Goal: Transaction & Acquisition: Purchase product/service

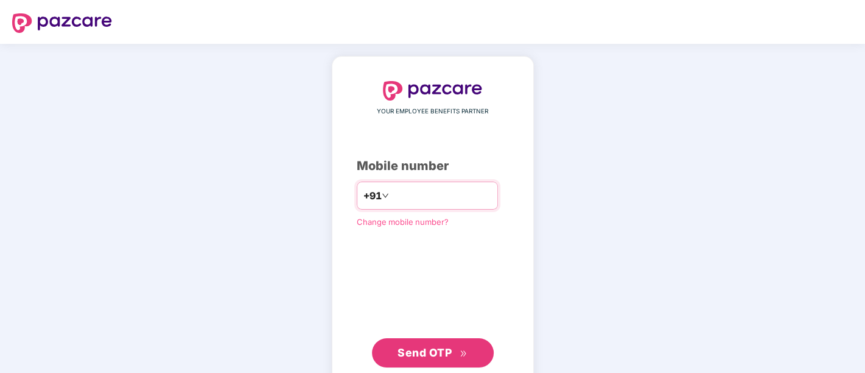
click at [394, 194] on input "*********" at bounding box center [441, 195] width 100 height 19
type input "**********"
click at [416, 352] on span "Send OTP" at bounding box center [425, 352] width 54 height 13
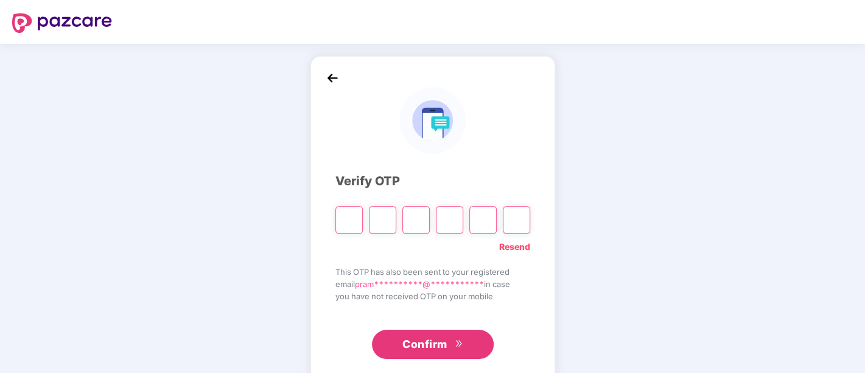
paste input "*"
type input "*"
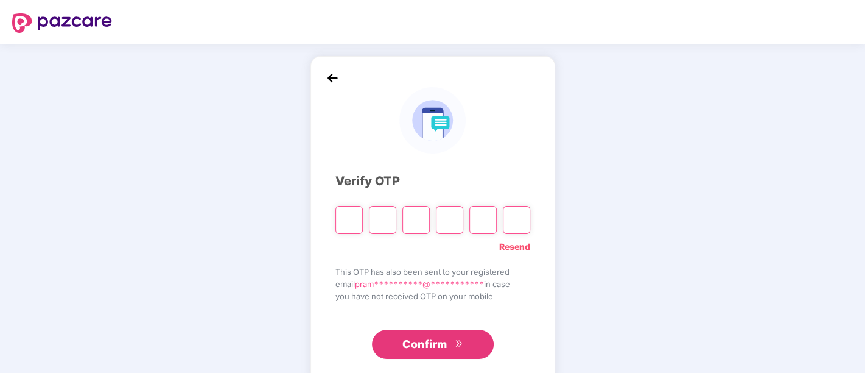
type input "*"
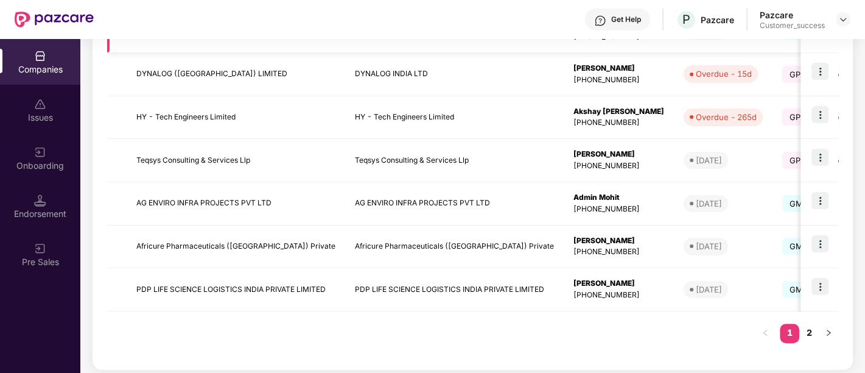
scroll to position [395, 0]
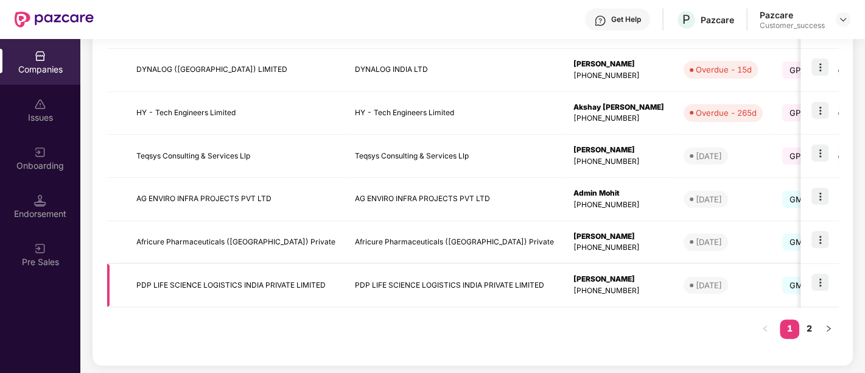
click at [822, 283] on img at bounding box center [819, 281] width 17 height 17
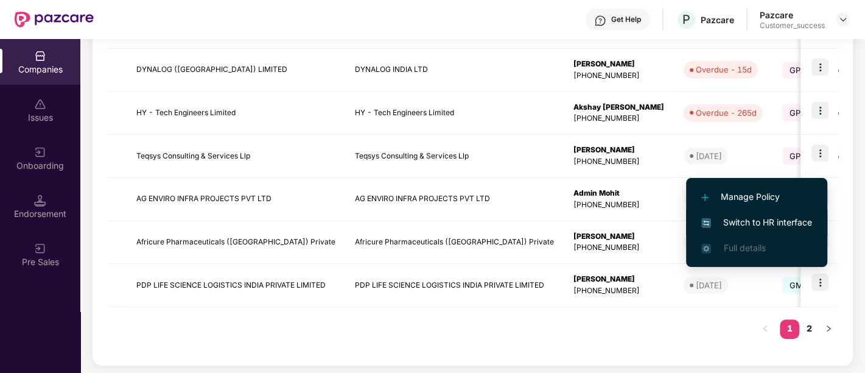
click at [776, 221] on span "Switch to HR interface" at bounding box center [756, 222] width 111 height 13
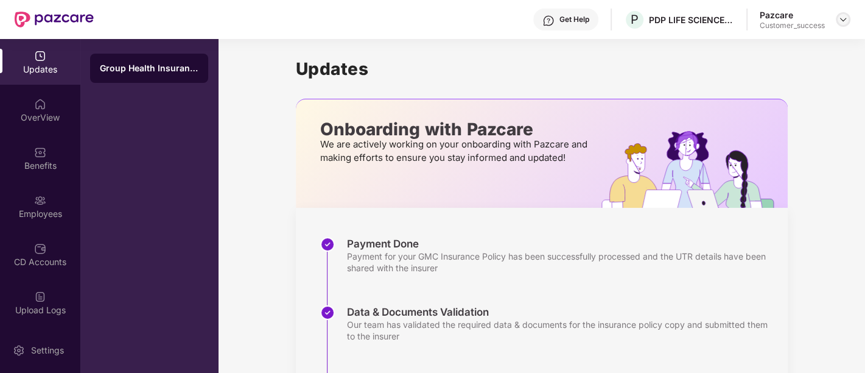
click at [847, 16] on img at bounding box center [843, 20] width 10 height 10
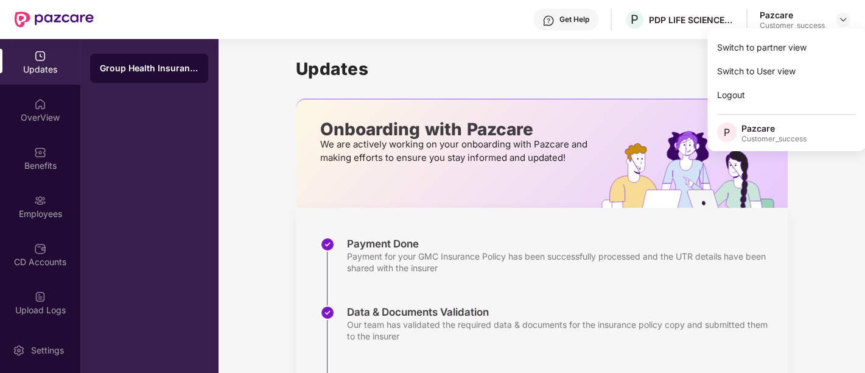
click at [642, 54] on div "Updates Onboarding with Pazcare We are actively working on your onboarding with…" at bounding box center [542, 339] width 492 height 600
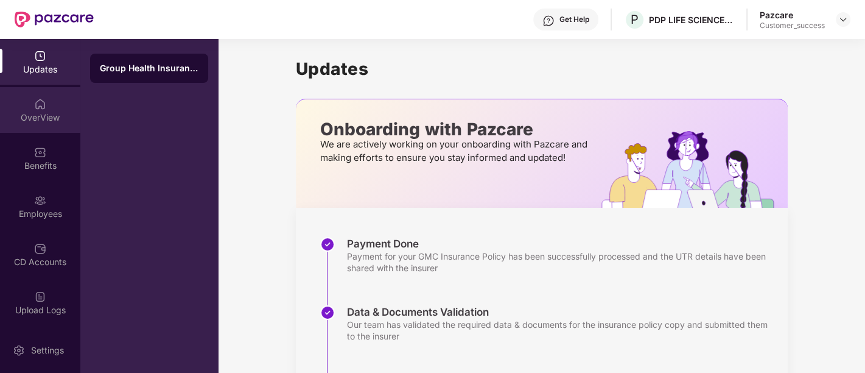
click at [59, 123] on div "OverView" at bounding box center [40, 110] width 80 height 46
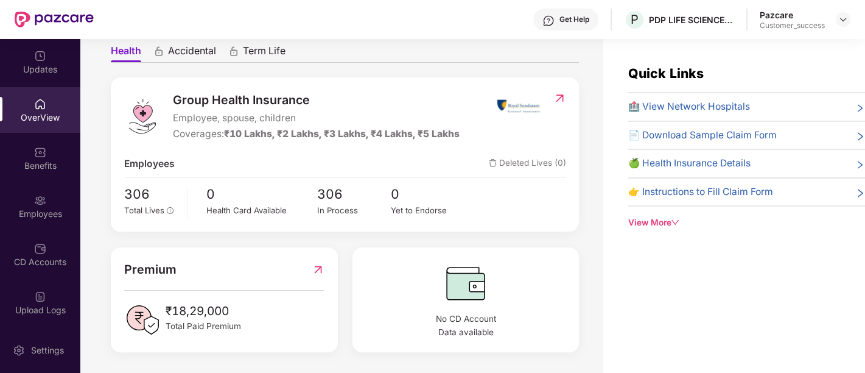
scroll to position [19, 0]
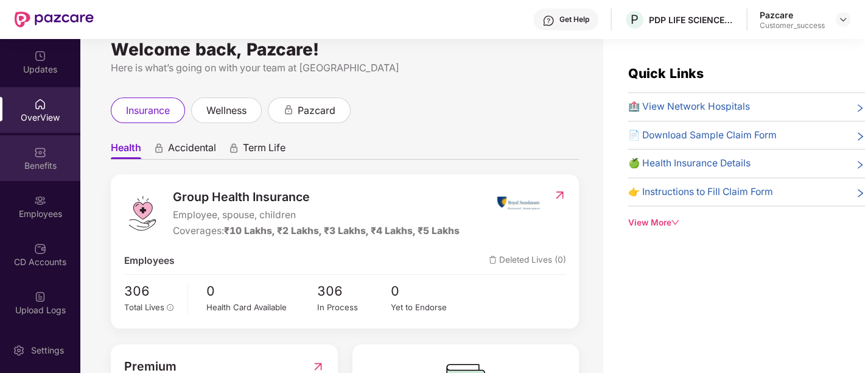
click at [17, 166] on div "Benefits" at bounding box center [40, 165] width 80 height 12
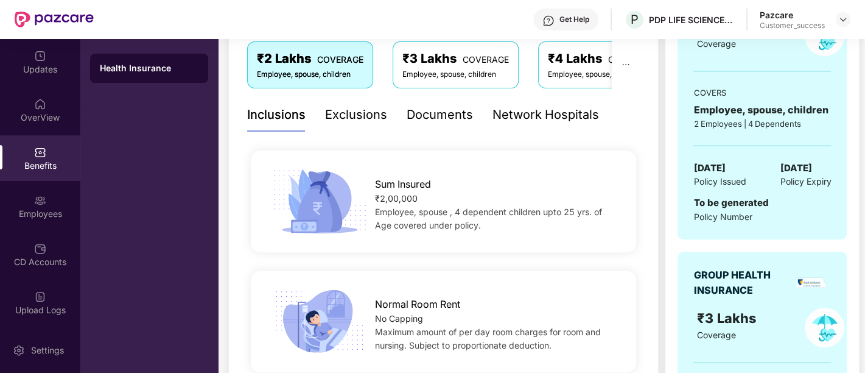
scroll to position [219, 0]
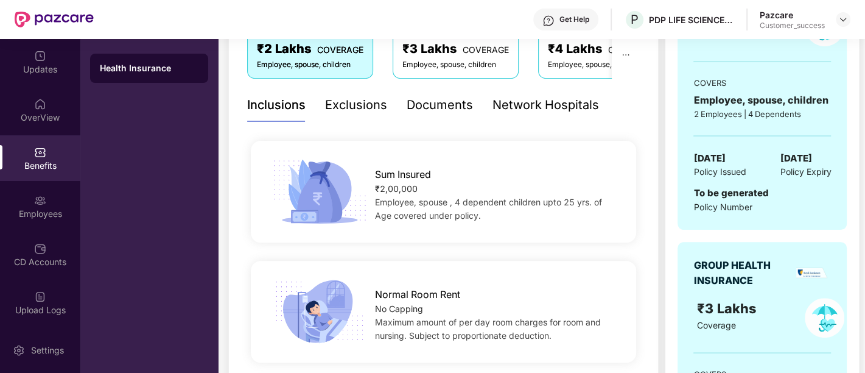
click at [459, 55] on div "₹3 Lakhs COVERAGE" at bounding box center [455, 49] width 107 height 19
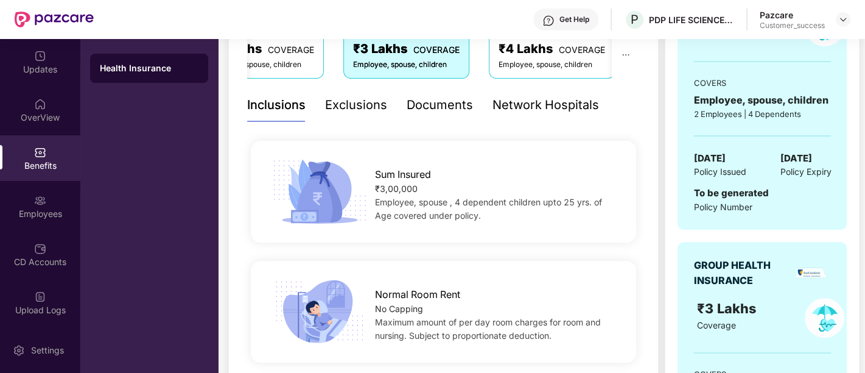
click at [562, 44] on div "₹4 Lakhs COVERAGE" at bounding box center [552, 49] width 107 height 19
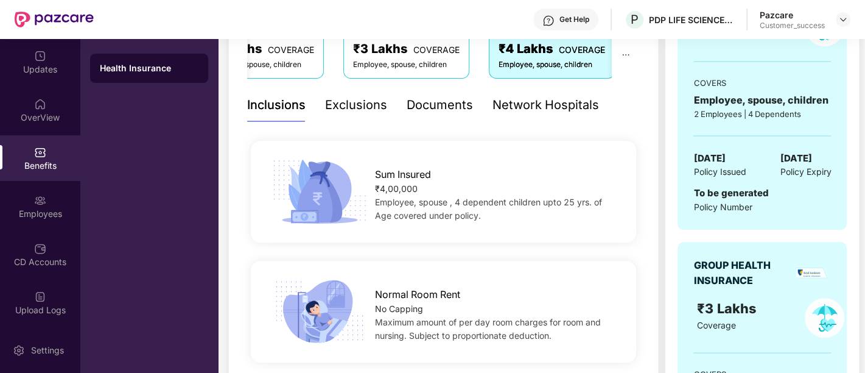
click at [433, 62] on div "Employee, spouse, children" at bounding box center [406, 65] width 107 height 12
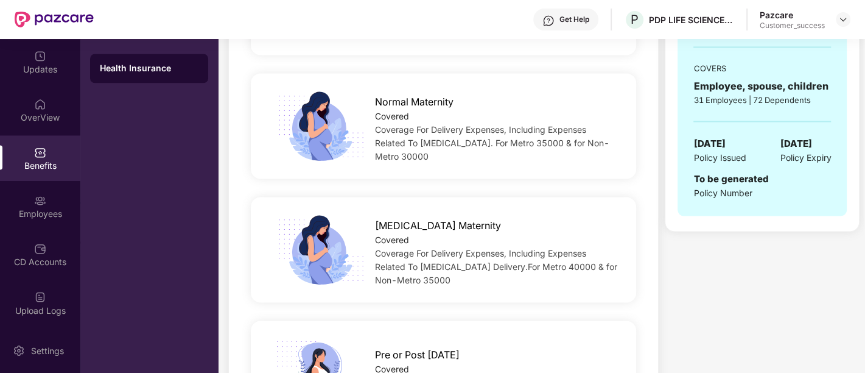
scroll to position [1405, 0]
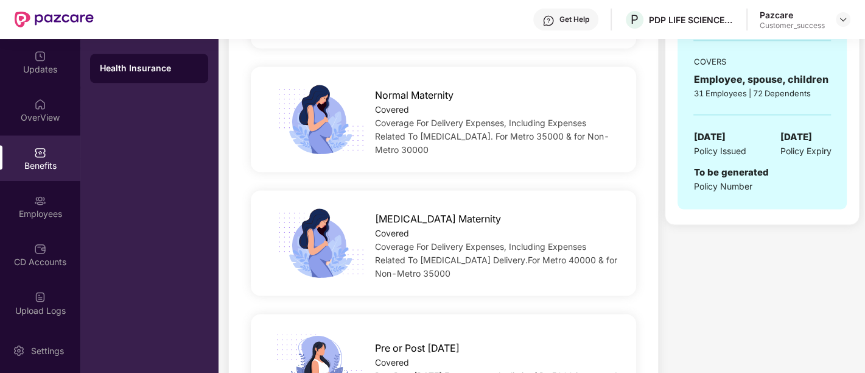
click at [413, 272] on span "Coverage For Delivery Expenses, Including Expenses Related To [MEDICAL_DATA] De…" at bounding box center [496, 259] width 242 height 37
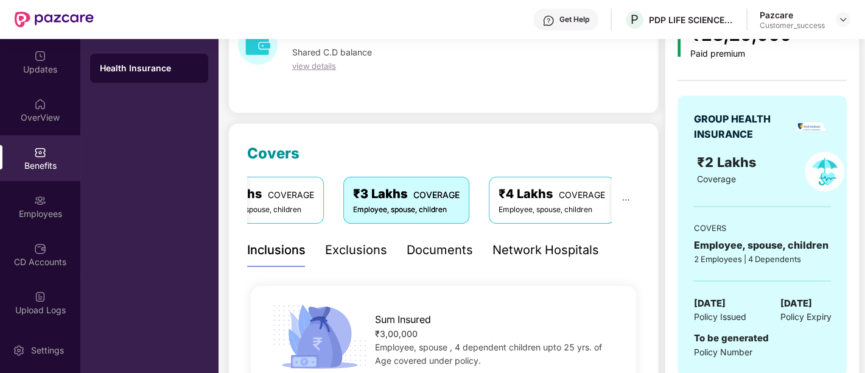
scroll to position [0, 0]
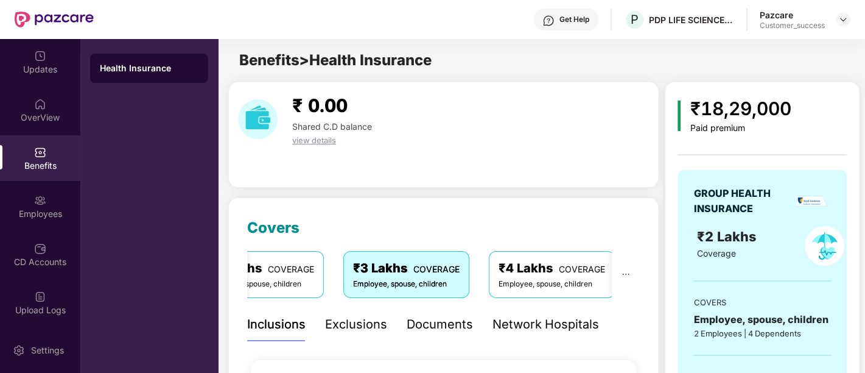
click at [354, 323] on div "Exclusions" at bounding box center [356, 324] width 62 height 19
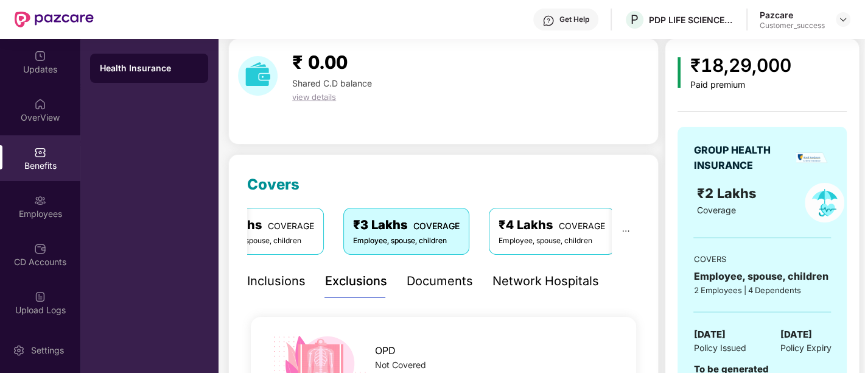
scroll to position [40, 0]
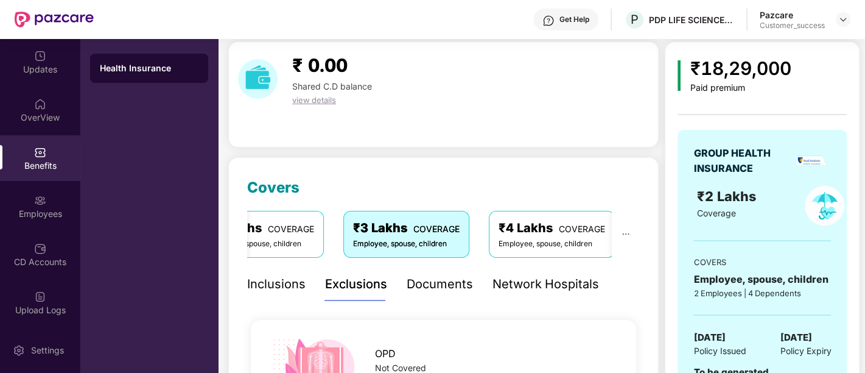
click at [445, 285] on div "Documents" at bounding box center [440, 284] width 66 height 19
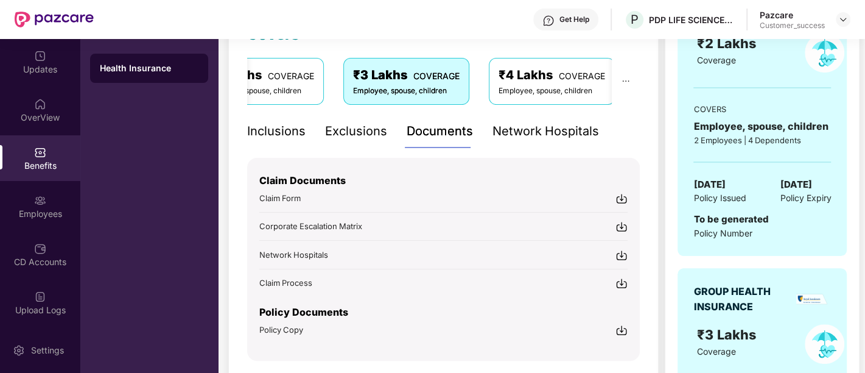
scroll to position [191, 0]
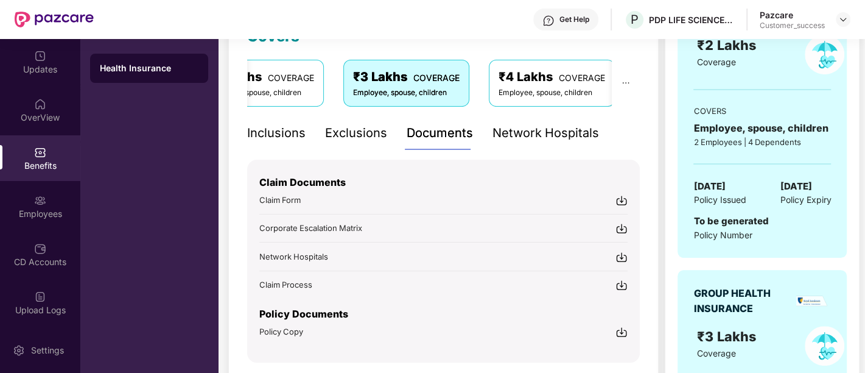
click at [517, 134] on div "Network Hospitals" at bounding box center [545, 133] width 107 height 19
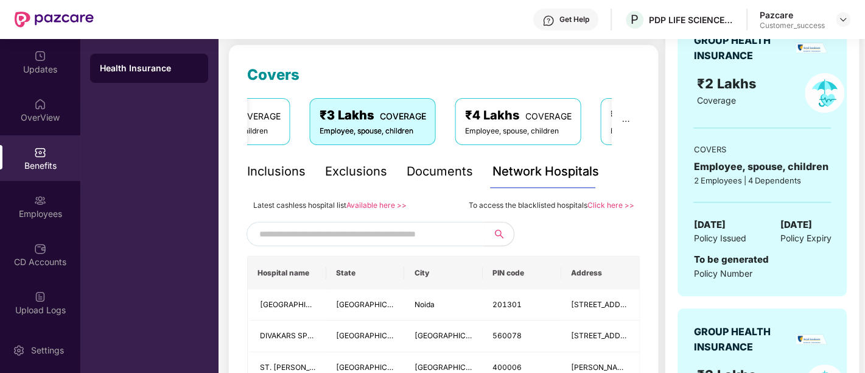
scroll to position [152, 0]
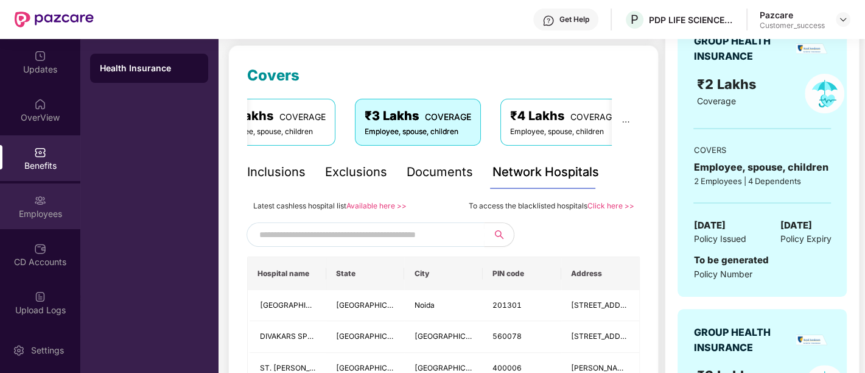
click at [50, 205] on div "Employees" at bounding box center [40, 206] width 80 height 46
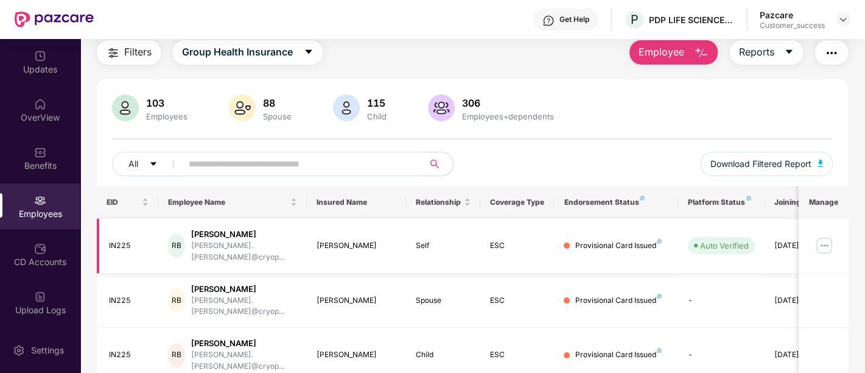
scroll to position [43, 0]
click at [332, 163] on input "text" at bounding box center [298, 162] width 219 height 18
click at [821, 158] on img "button" at bounding box center [821, 161] width 6 height 7
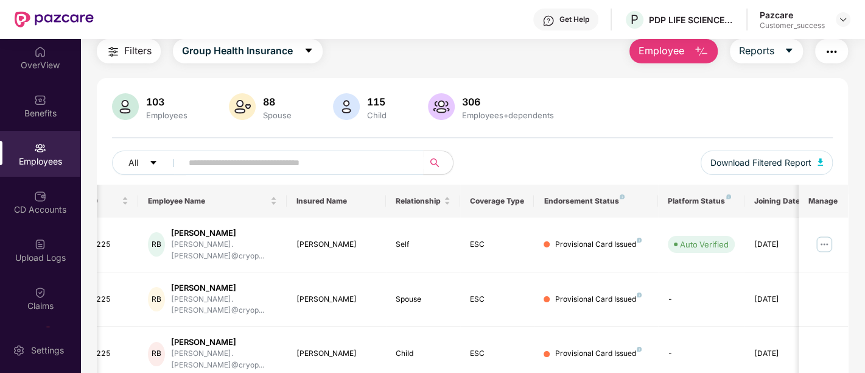
scroll to position [59, 0]
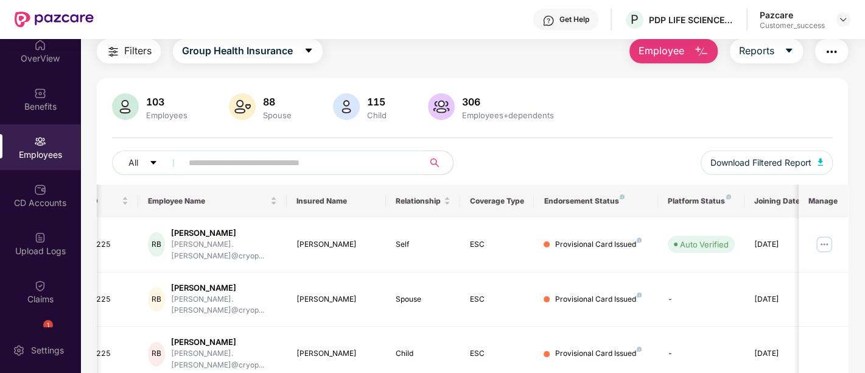
drag, startPoint x: 77, startPoint y: 258, endPoint x: 564, endPoint y: 94, distance: 514.4
click at [564, 94] on div "103 Employees 88 Spouse 115 Child 306 Employees+dependents" at bounding box center [472, 107] width 721 height 29
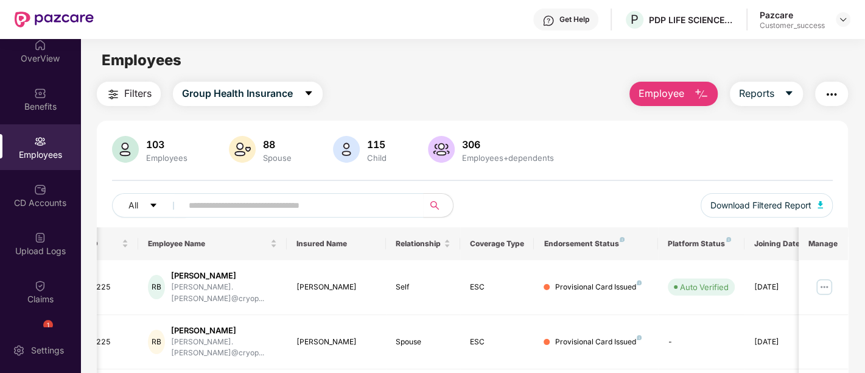
click at [664, 85] on button "Employee" at bounding box center [673, 94] width 88 height 24
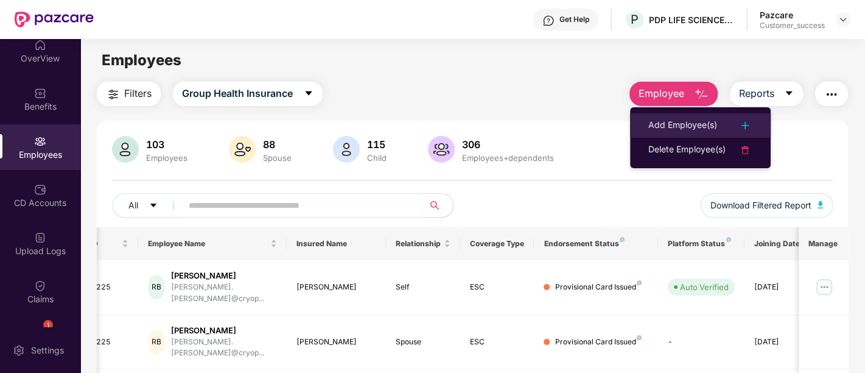
click at [672, 125] on div "Add Employee(s)" at bounding box center [682, 125] width 69 height 15
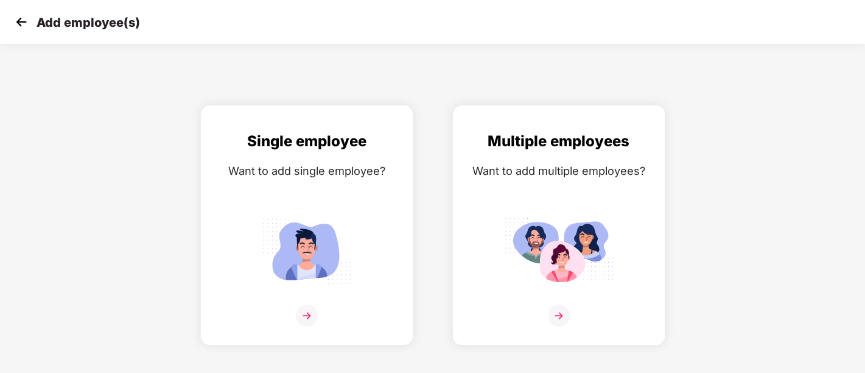
click at [672, 125] on div "Multiple employees Want to add multiple employees?" at bounding box center [559, 225] width 252 height 240
click at [302, 314] on img at bounding box center [307, 315] width 22 height 22
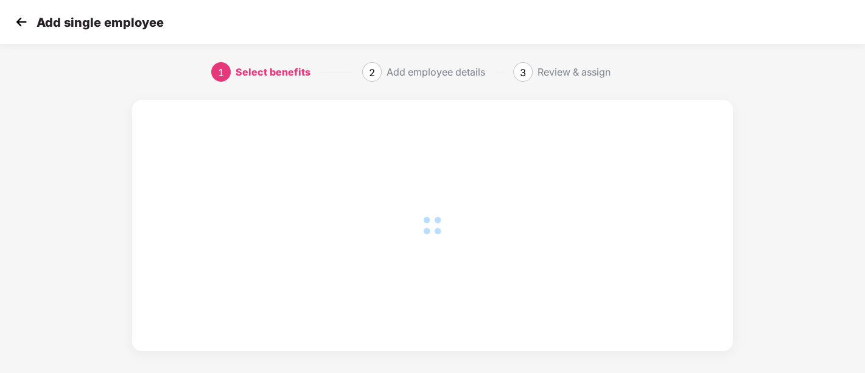
click at [302, 314] on div at bounding box center [432, 225] width 552 height 202
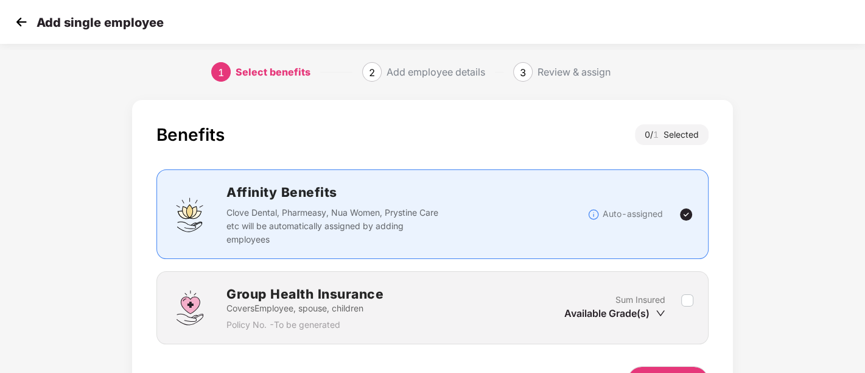
scroll to position [76, 0]
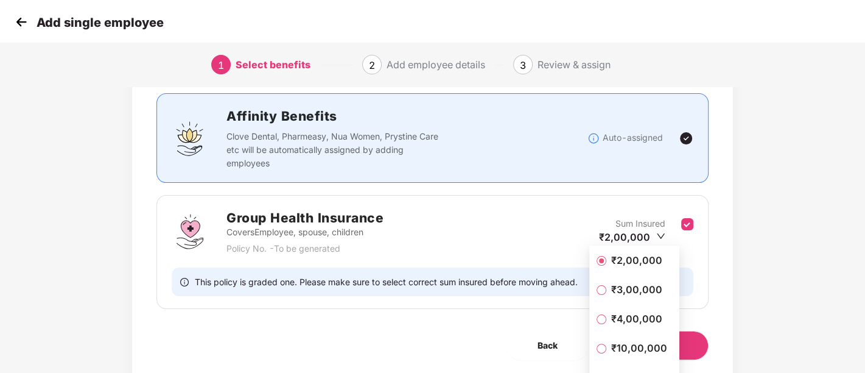
click at [658, 234] on icon "down" at bounding box center [660, 235] width 9 height 9
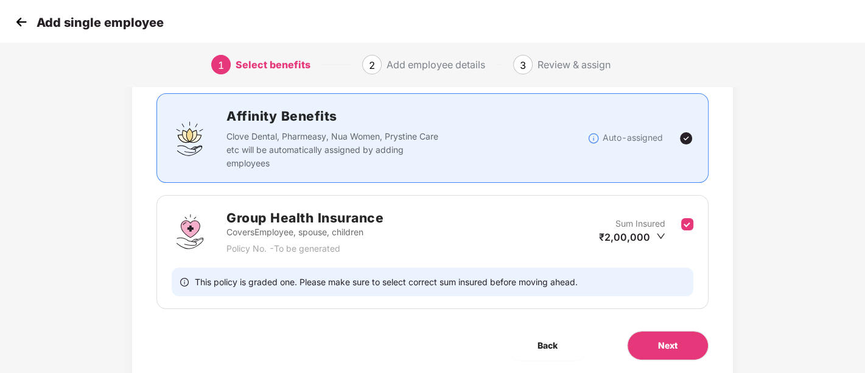
scroll to position [116, 1]
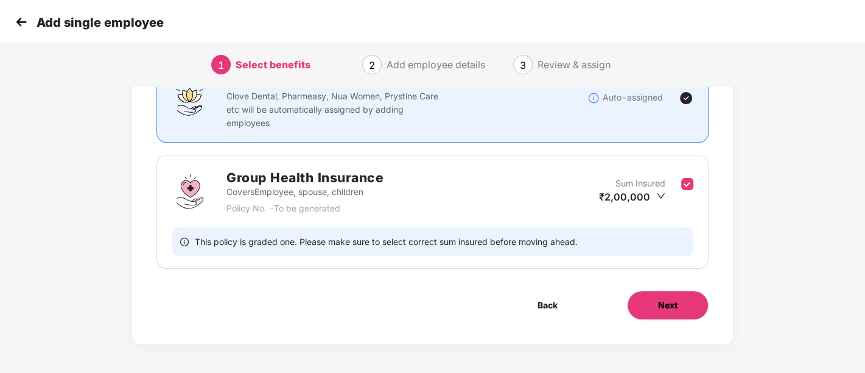
click at [658, 299] on span "Next" at bounding box center [667, 304] width 19 height 13
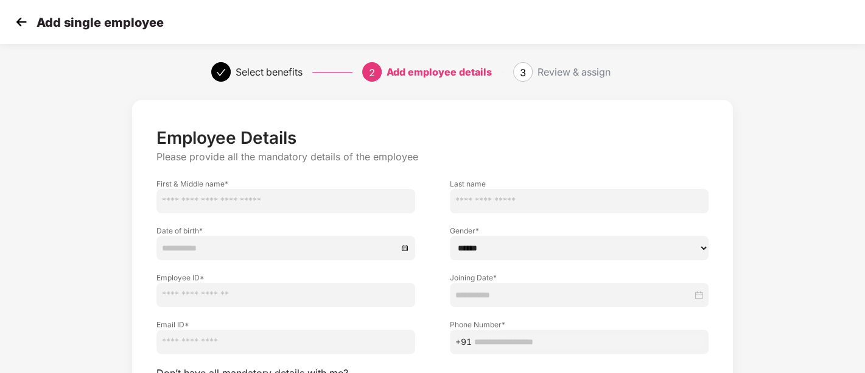
scroll to position [114, 1]
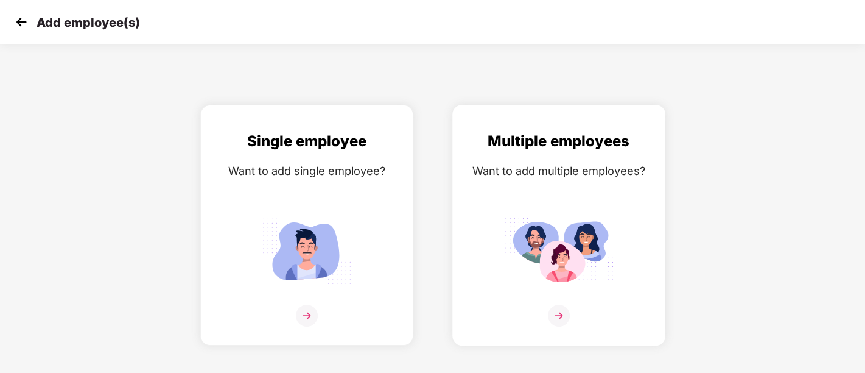
click at [560, 319] on img at bounding box center [559, 315] width 22 height 22
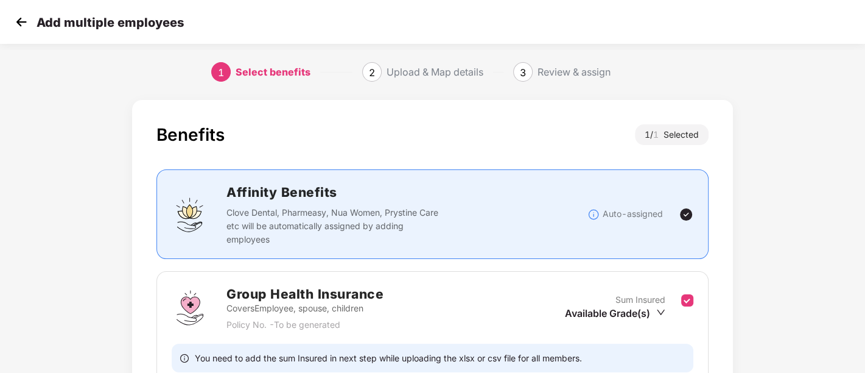
scroll to position [49, 0]
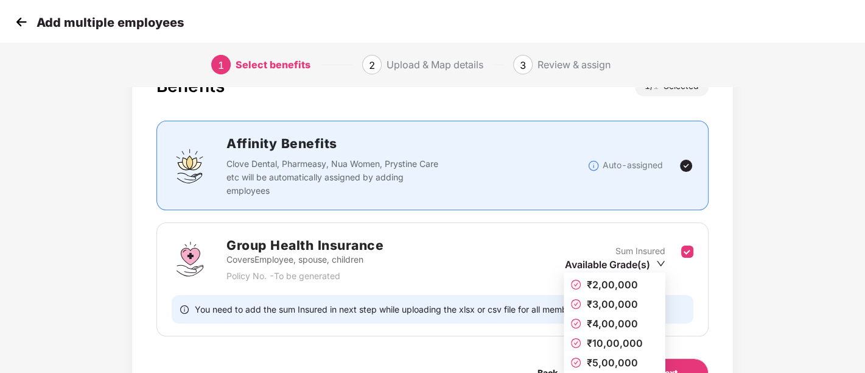
click at [661, 265] on icon "down" at bounding box center [660, 263] width 9 height 9
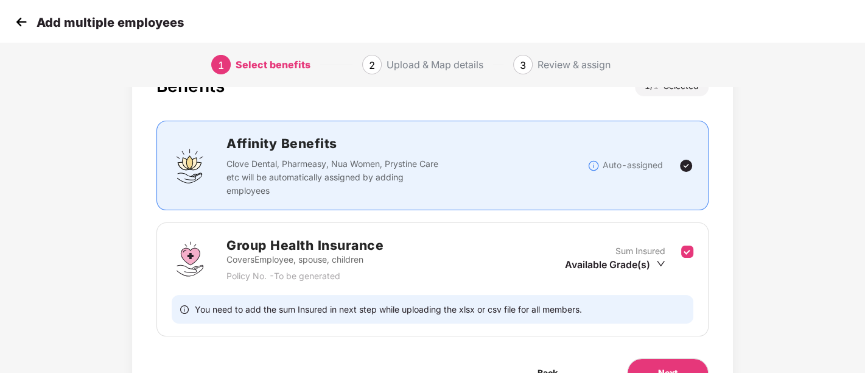
scroll to position [116, 0]
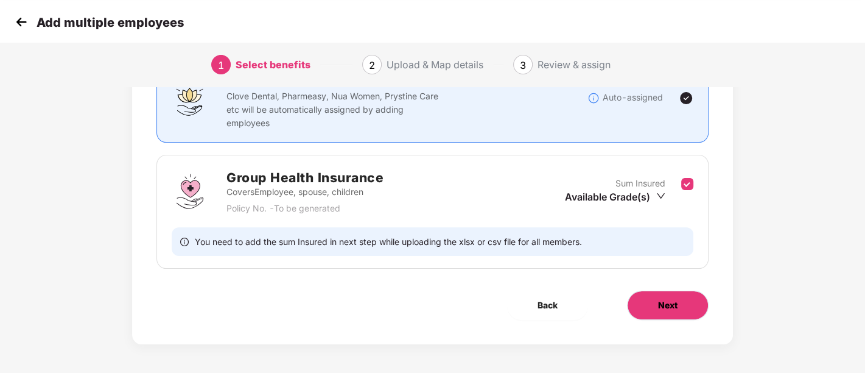
click at [655, 301] on button "Next" at bounding box center [668, 304] width 82 height 29
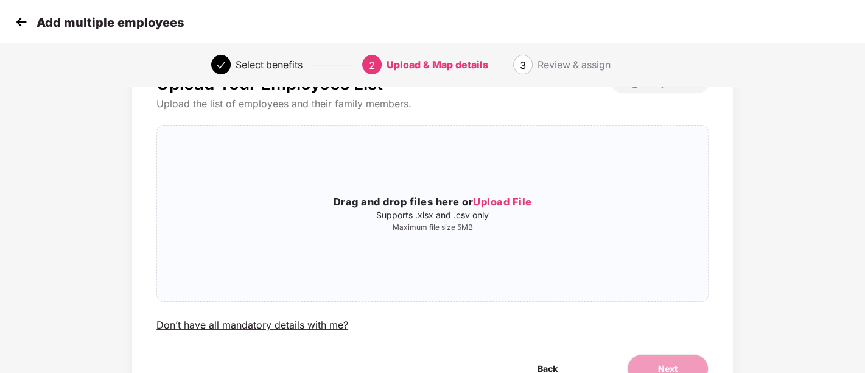
scroll to position [32, 1]
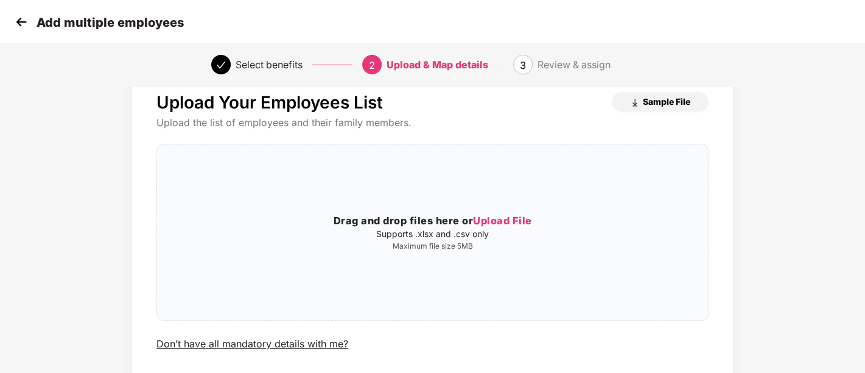
click at [647, 101] on span "Sample File" at bounding box center [666, 102] width 47 height 12
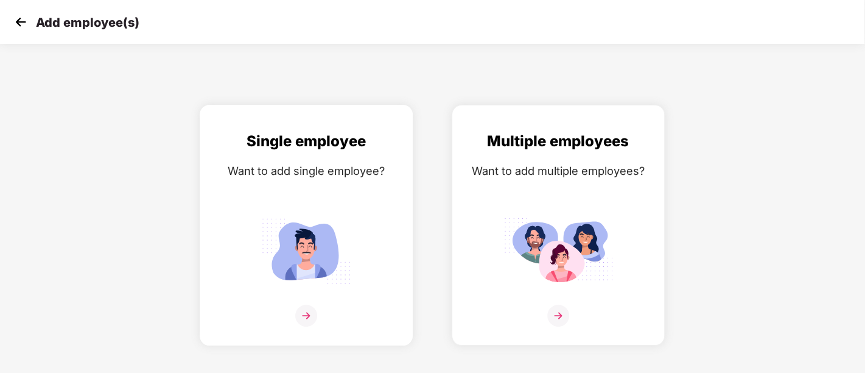
scroll to position [0, 0]
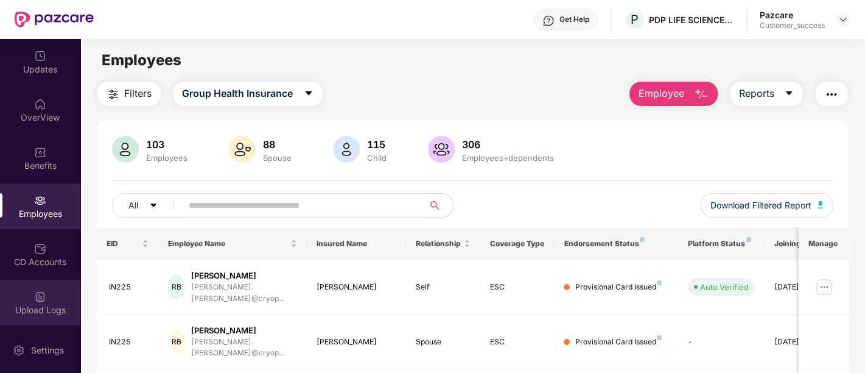
click at [52, 301] on div "Upload Logs" at bounding box center [40, 302] width 80 height 46
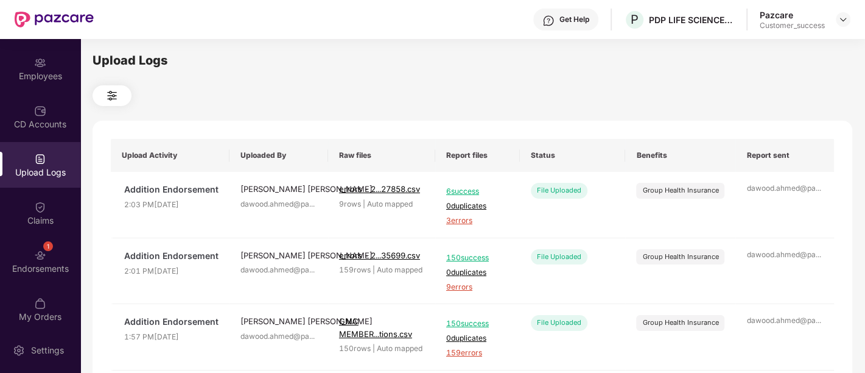
scroll to position [139, 0]
click at [38, 192] on div "Claims" at bounding box center [40, 212] width 80 height 46
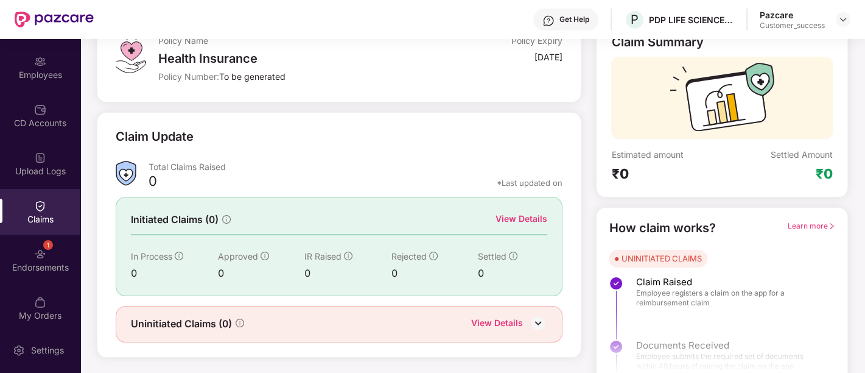
scroll to position [103, 0]
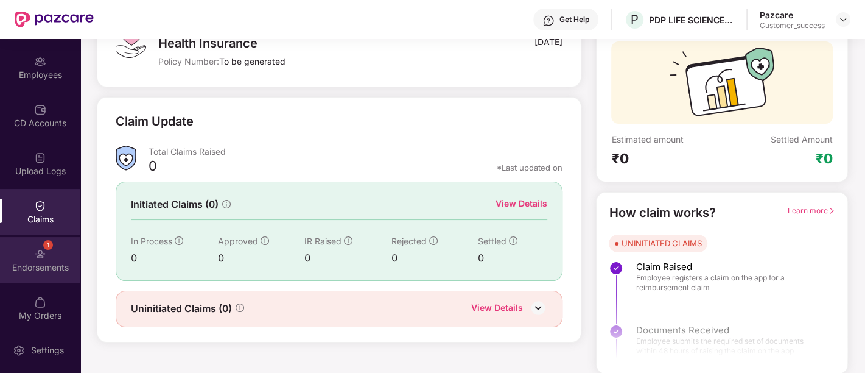
drag, startPoint x: 78, startPoint y: 273, endPoint x: 33, endPoint y: 260, distance: 47.0
click at [33, 260] on div "1 Endorsements" at bounding box center [40, 260] width 80 height 46
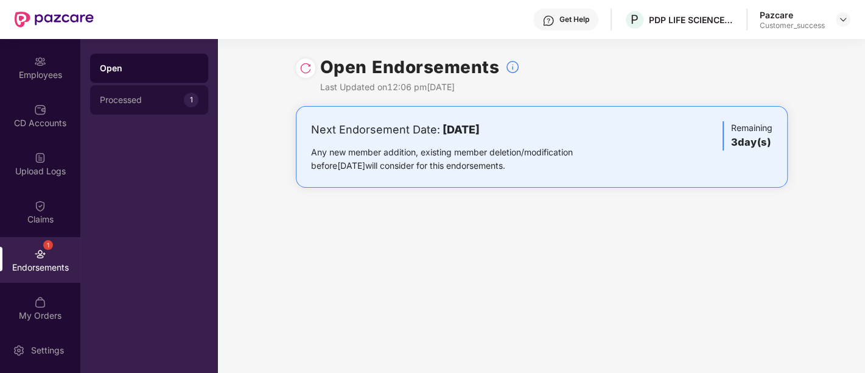
click at [175, 108] on div "Processed 1" at bounding box center [149, 99] width 118 height 29
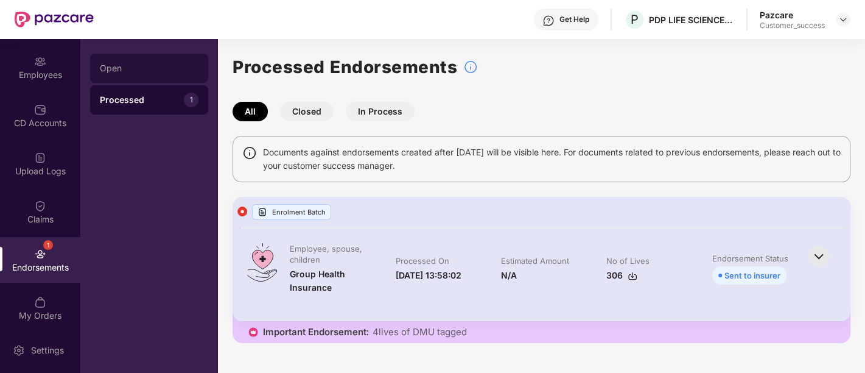
click at [169, 75] on div "Open" at bounding box center [149, 68] width 118 height 29
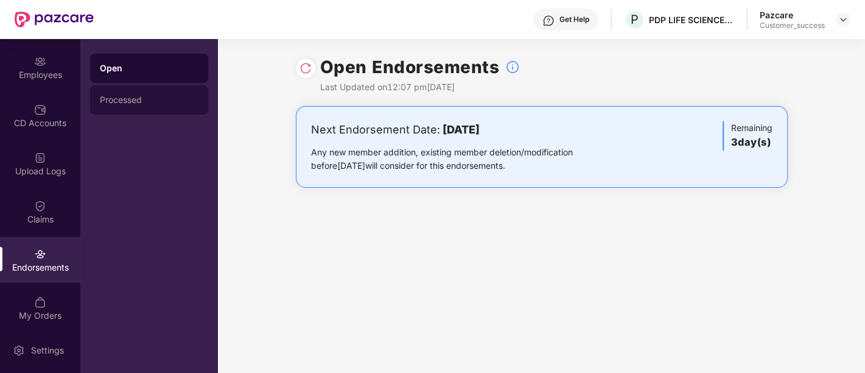
click at [137, 100] on div "Processed" at bounding box center [149, 100] width 99 height 10
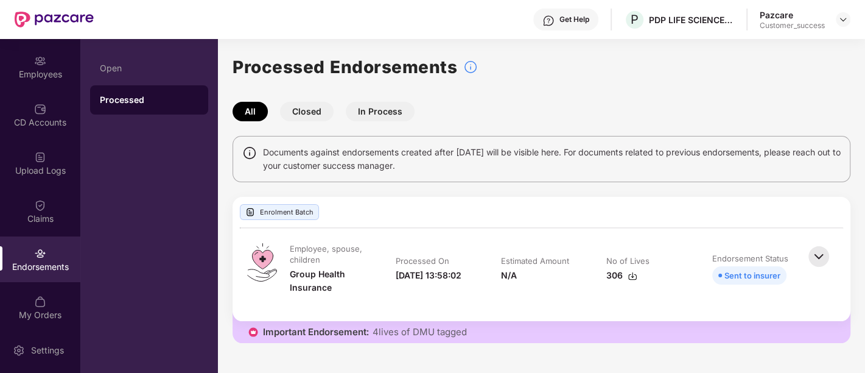
scroll to position [144, 0]
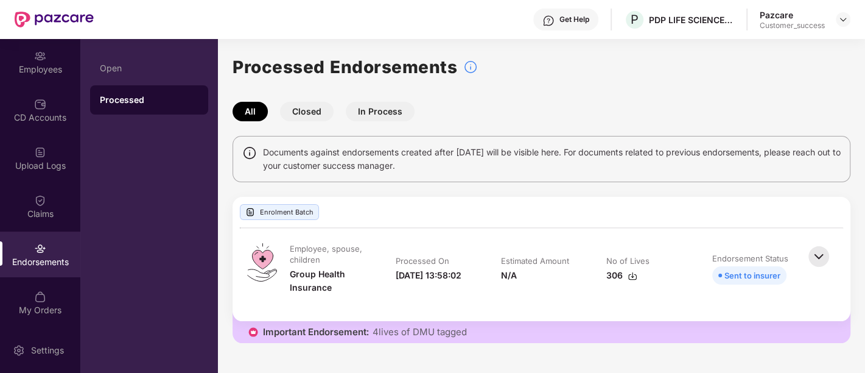
drag, startPoint x: 447, startPoint y: 2, endPoint x: 96, endPoint y: -69, distance: 357.8
click at [96, 0] on html "Get Help P PDP LIFE SCIENCE LOGISTICS INDIA PRIVATE LIMITED Pazcare Customer_su…" at bounding box center [432, 186] width 865 height 373
click at [49, 69] on div "Employees" at bounding box center [40, 69] width 80 height 12
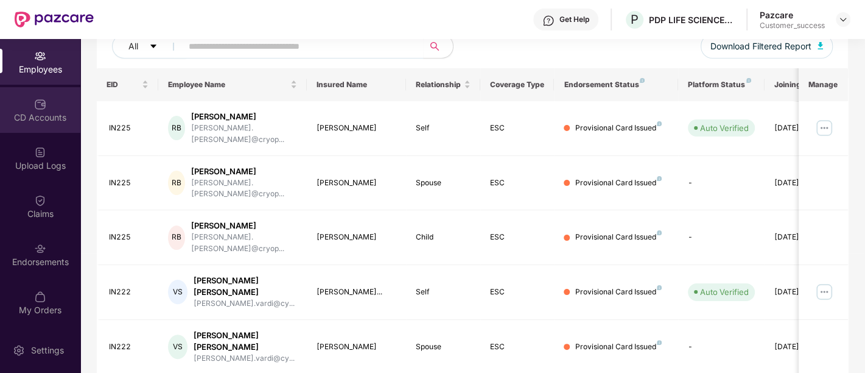
scroll to position [161, 0]
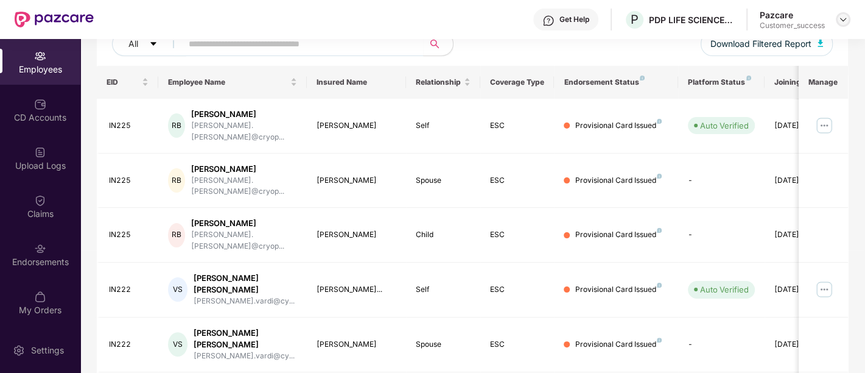
click at [843, 15] on img at bounding box center [843, 20] width 10 height 10
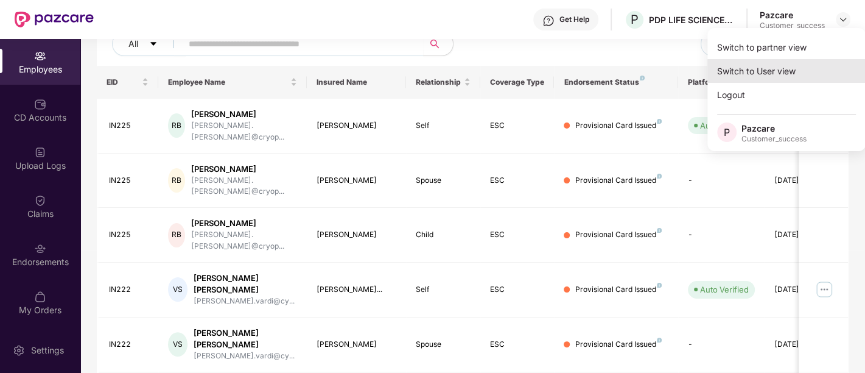
click at [782, 60] on div "Switch to User view" at bounding box center [786, 71] width 158 height 24
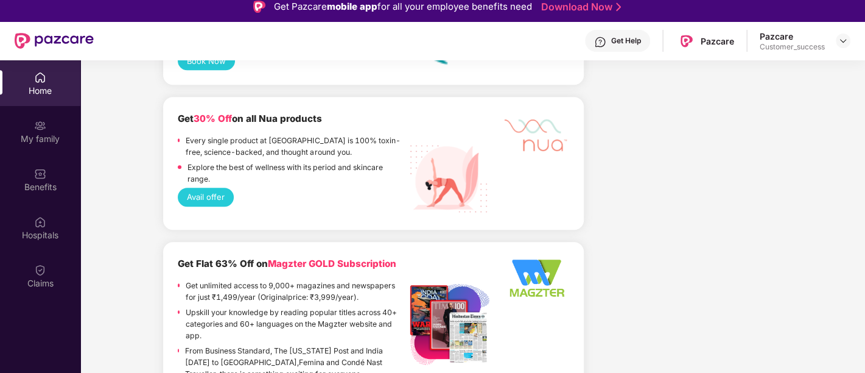
scroll to position [68, 0]
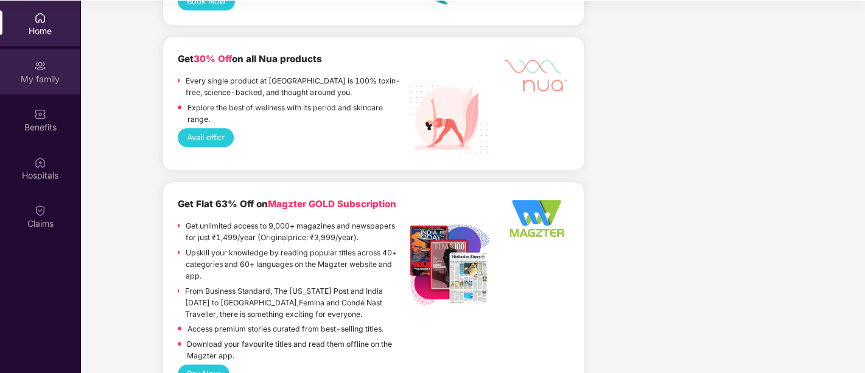
click at [38, 68] on img at bounding box center [40, 66] width 12 height 12
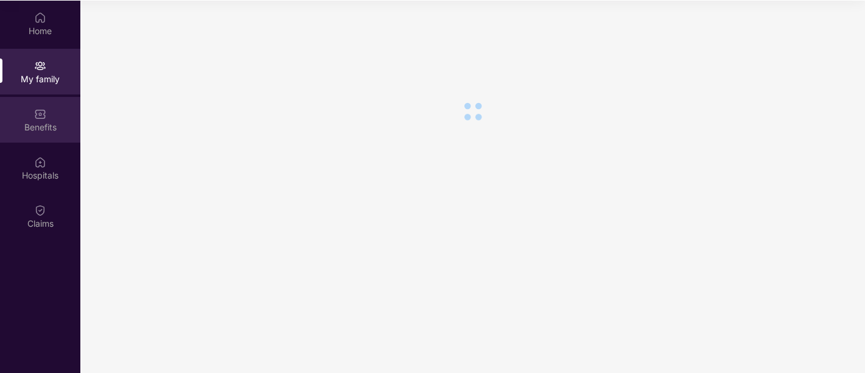
click at [51, 126] on div "Benefits" at bounding box center [40, 127] width 80 height 12
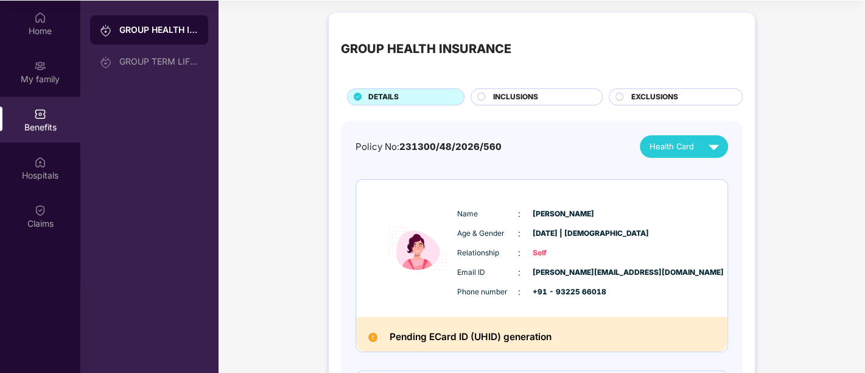
click at [57, 191] on div "Home My family Benefits Hospitals Claims" at bounding box center [40, 121] width 80 height 240
click at [57, 219] on div "Claims" at bounding box center [40, 223] width 80 height 12
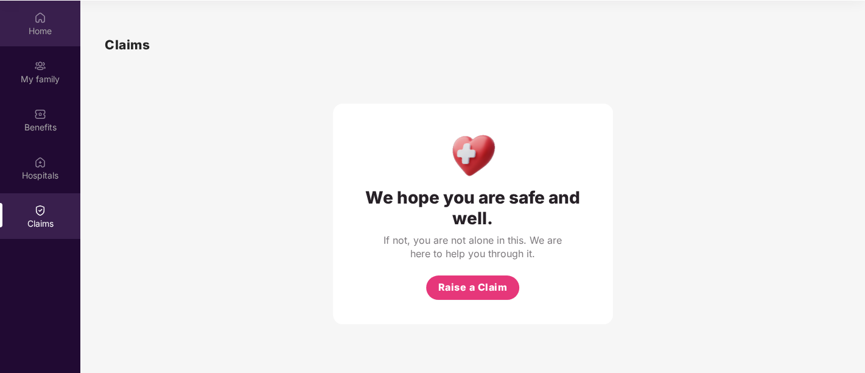
click at [54, 1] on div "Home" at bounding box center [40, 24] width 80 height 46
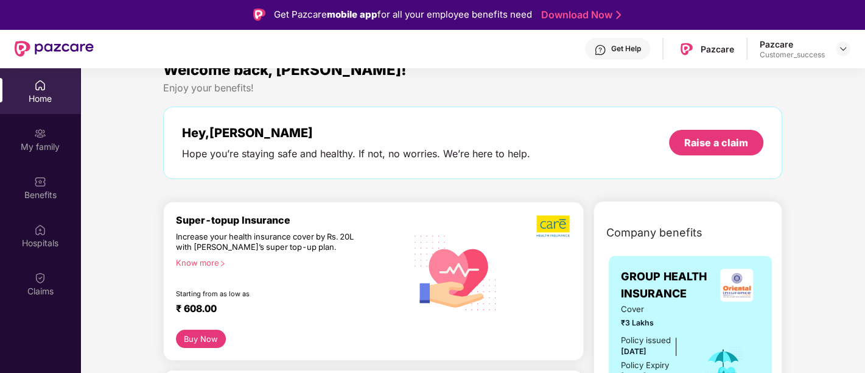
scroll to position [19, 0]
click at [841, 54] on div at bounding box center [843, 48] width 15 height 15
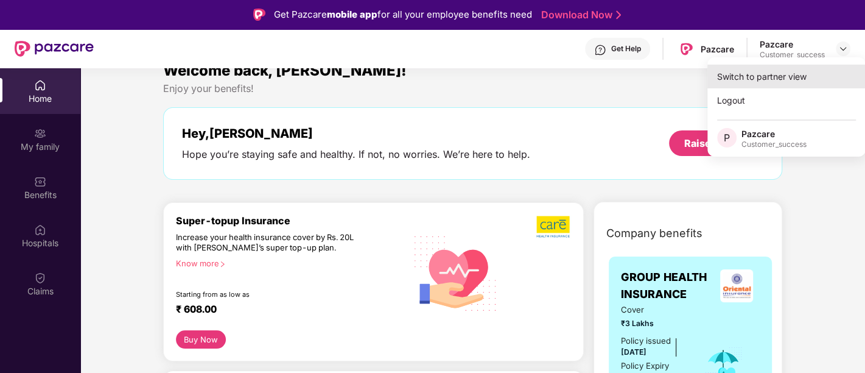
click at [777, 74] on div "Switch to partner view" at bounding box center [786, 77] width 158 height 24
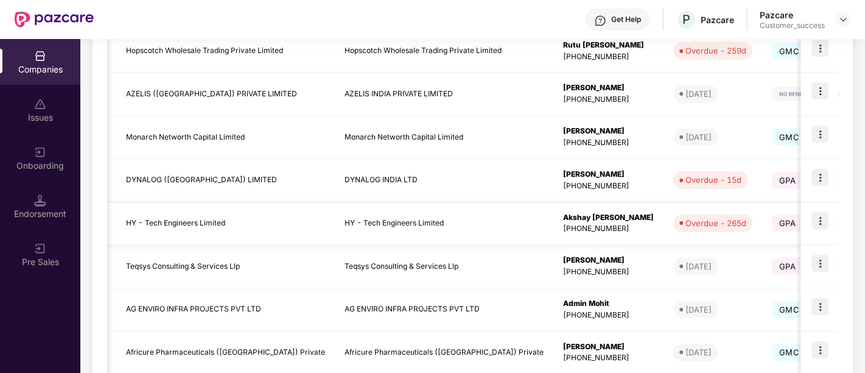
scroll to position [395, 0]
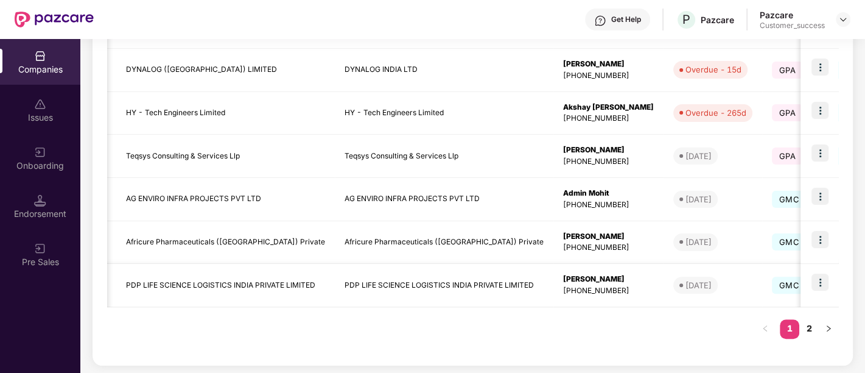
click at [812, 279] on img at bounding box center [819, 281] width 17 height 17
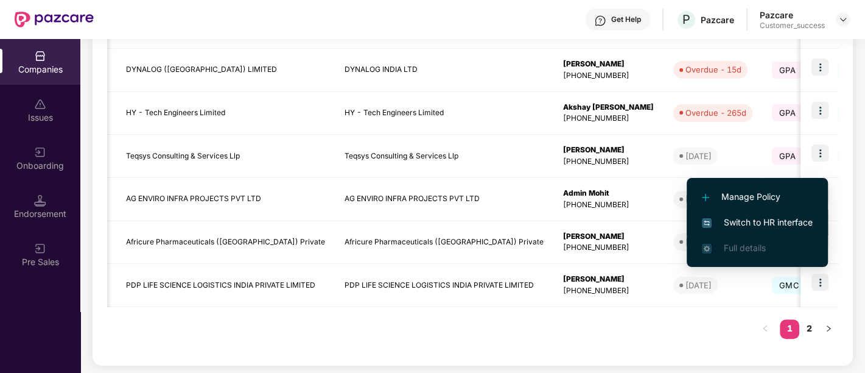
click at [762, 216] on span "Switch to HR interface" at bounding box center [757, 222] width 111 height 13
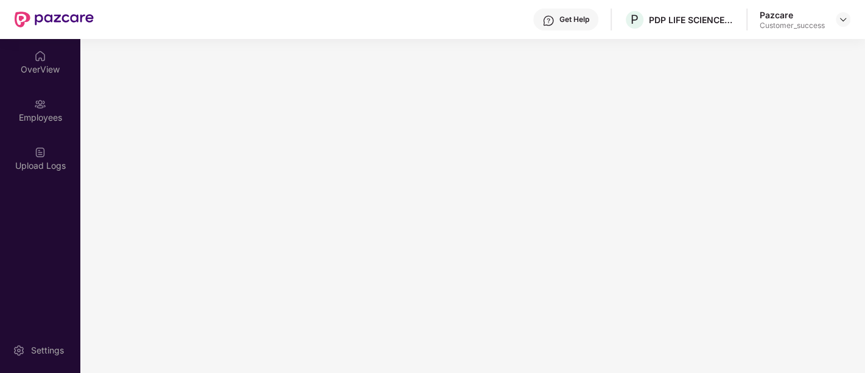
scroll to position [0, 0]
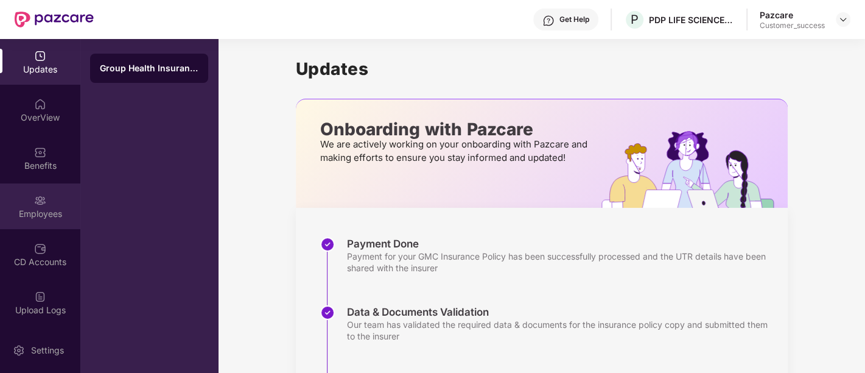
click at [43, 205] on img at bounding box center [40, 200] width 12 height 12
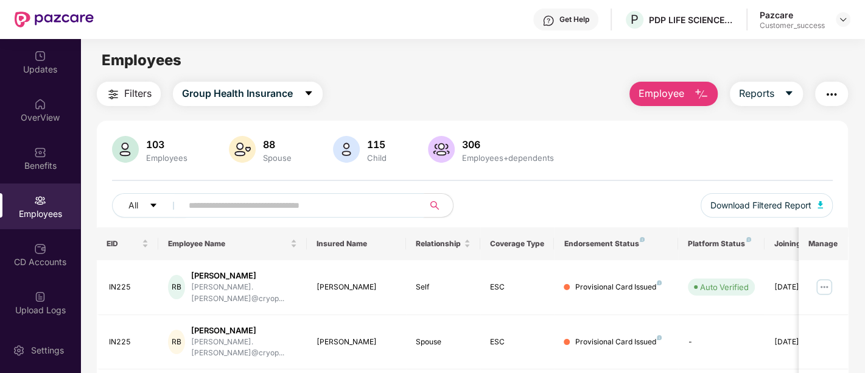
click at [283, 212] on input "text" at bounding box center [298, 205] width 219 height 18
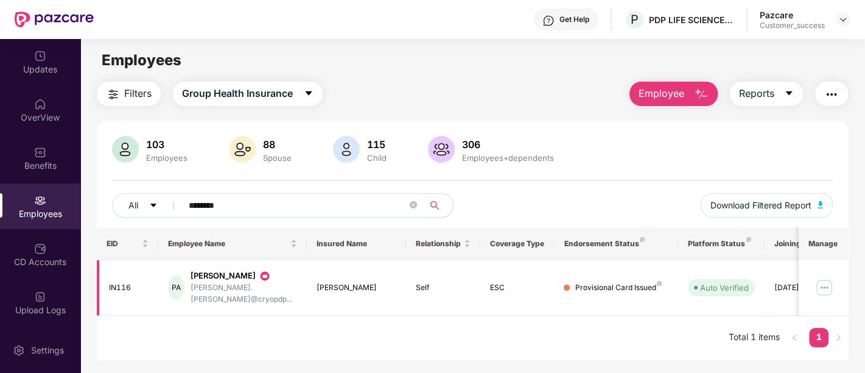
type input "********"
click at [824, 281] on img at bounding box center [824, 287] width 19 height 19
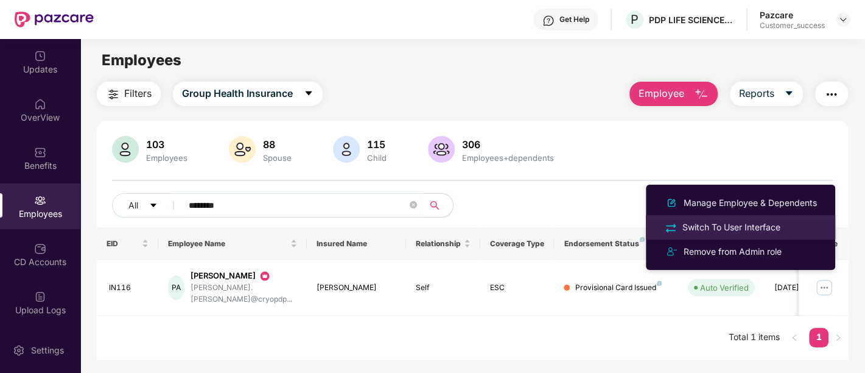
click at [770, 226] on div "Switch To User Interface" at bounding box center [731, 226] width 103 height 13
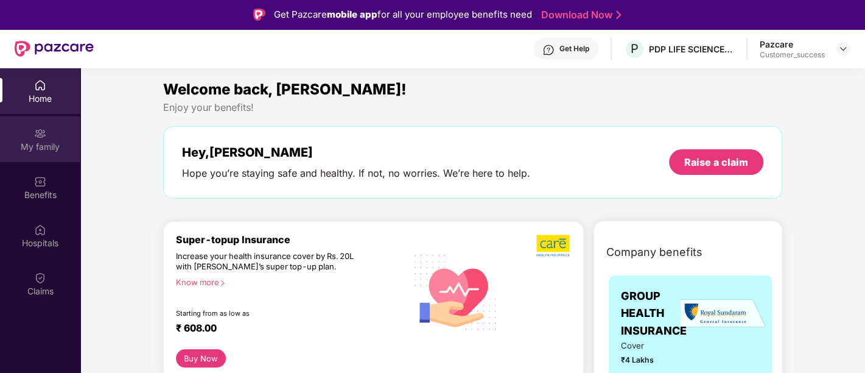
click at [54, 133] on div "My family" at bounding box center [40, 139] width 80 height 46
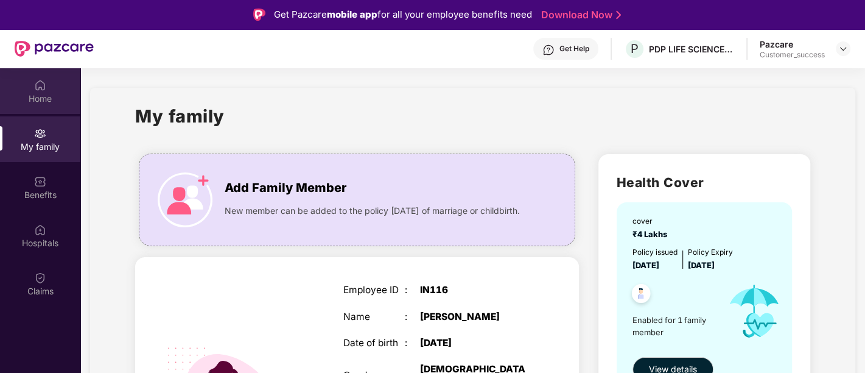
click at [55, 97] on div "Home" at bounding box center [40, 99] width 80 height 12
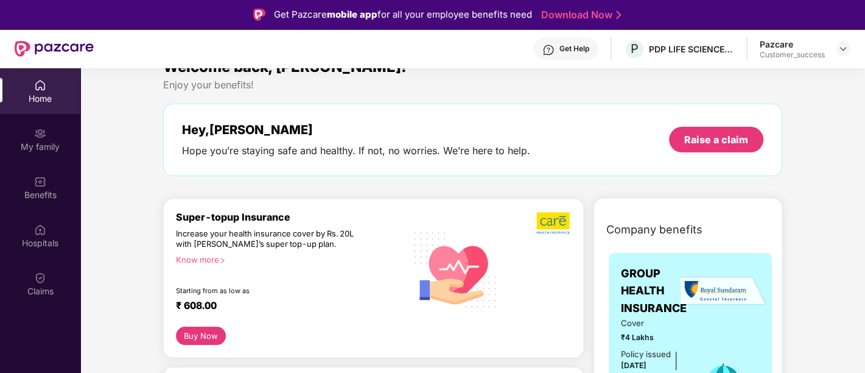
scroll to position [23, 0]
click at [50, 127] on div "My family" at bounding box center [40, 139] width 80 height 46
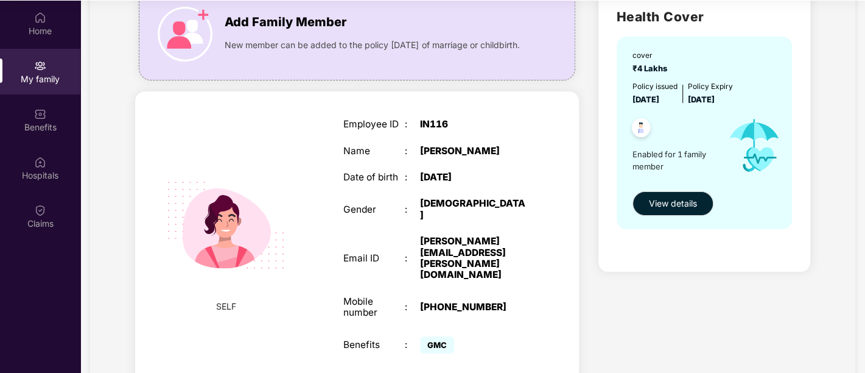
scroll to position [100, 0]
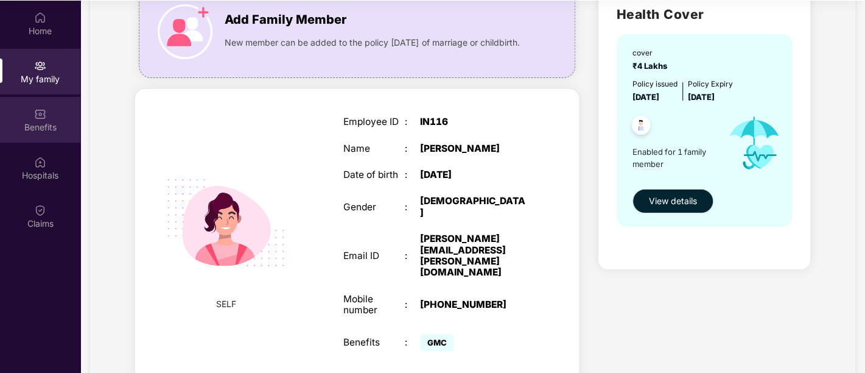
click at [49, 136] on div "Benefits" at bounding box center [40, 120] width 80 height 46
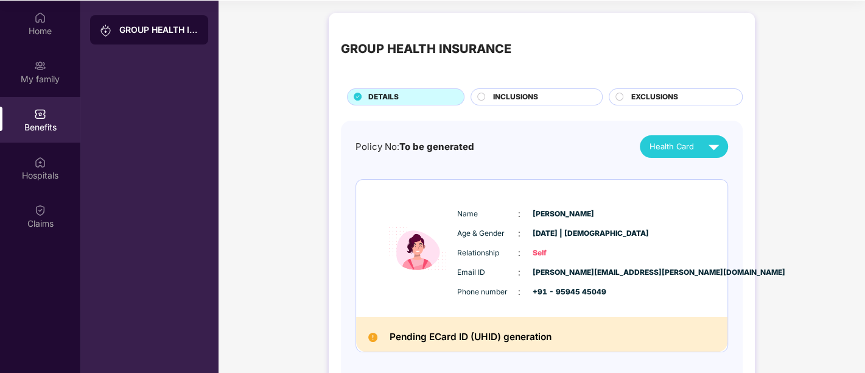
scroll to position [44, 0]
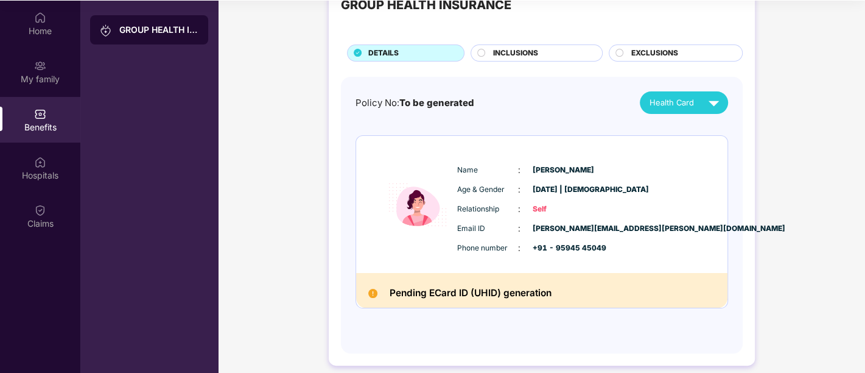
click at [478, 53] on circle at bounding box center [481, 53] width 8 height 8
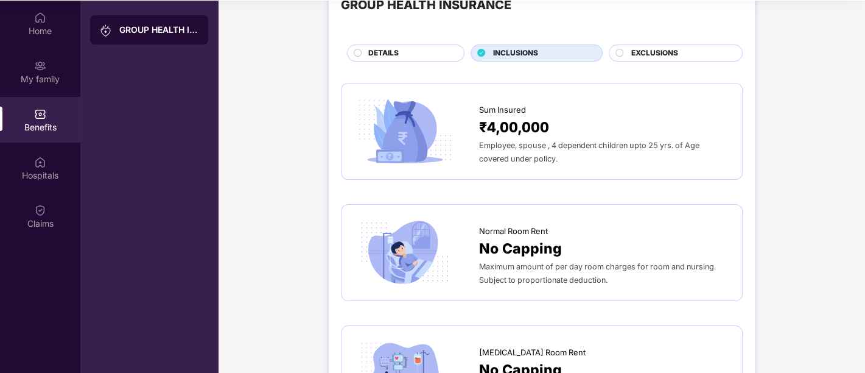
click at [619, 51] on circle at bounding box center [619, 53] width 8 height 8
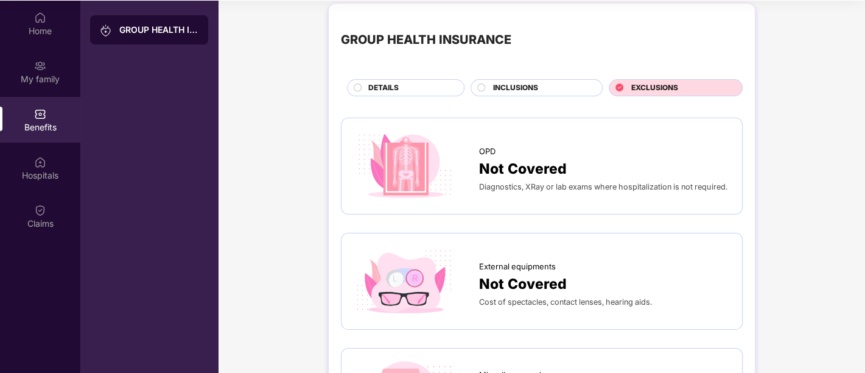
scroll to position [0, 0]
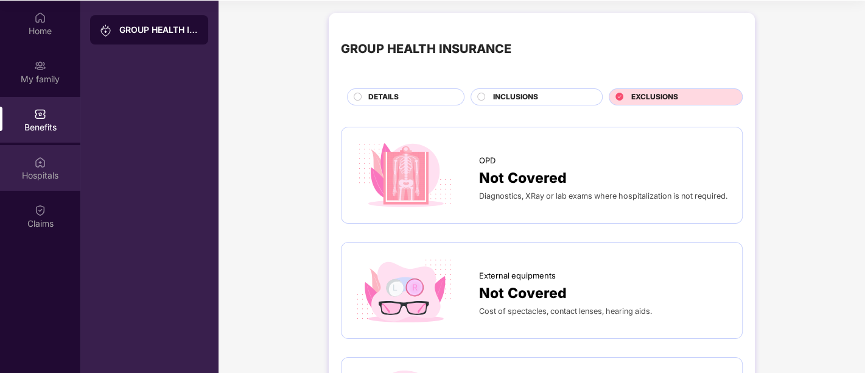
click at [28, 161] on div "Hospitals" at bounding box center [40, 168] width 80 height 46
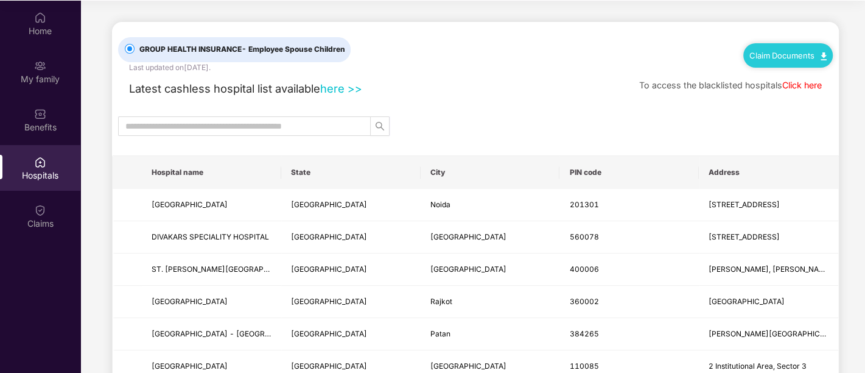
click at [787, 54] on link "Claim Documents" at bounding box center [787, 56] width 77 height 10
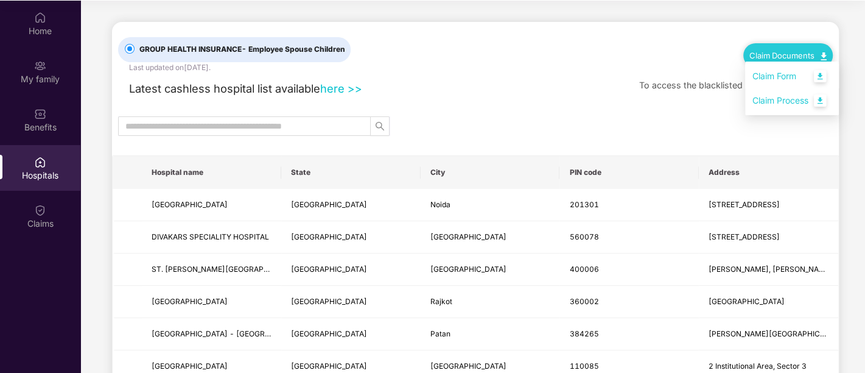
click at [822, 79] on link "Claim Form" at bounding box center [791, 76] width 79 height 26
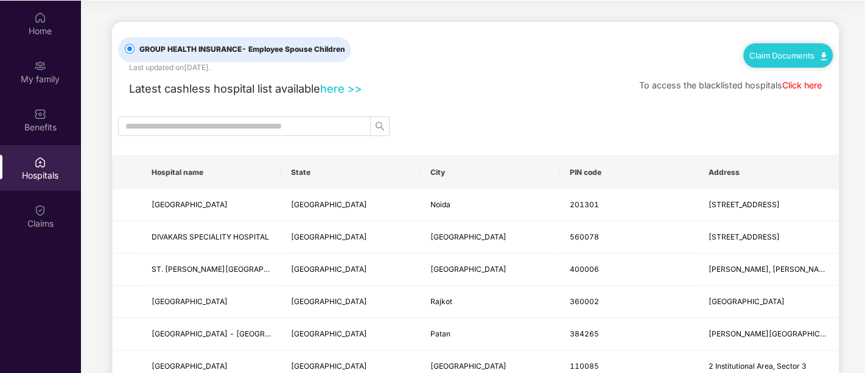
click at [819, 58] on div "Claim Documents" at bounding box center [787, 55] width 89 height 24
click at [821, 58] on img at bounding box center [824, 56] width 6 height 8
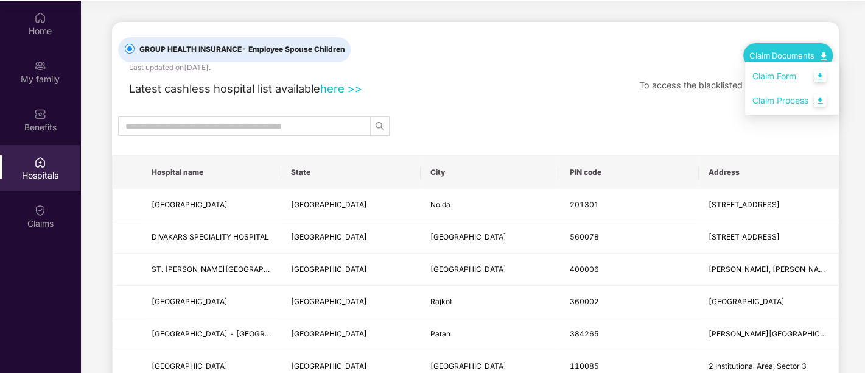
click at [785, 101] on link "Claim Process" at bounding box center [791, 101] width 79 height 26
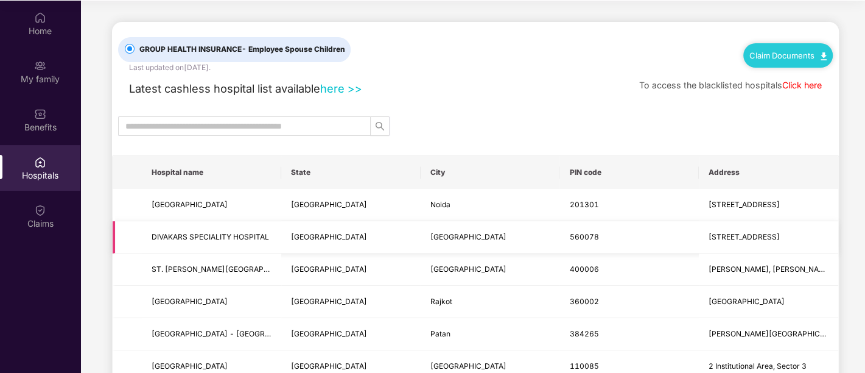
scroll to position [46, 0]
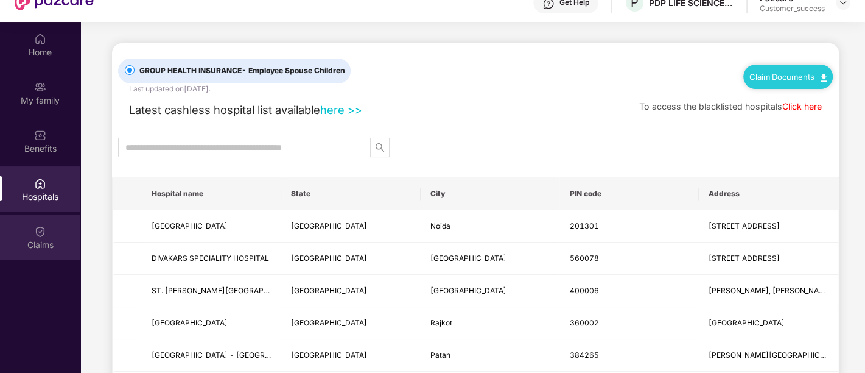
click at [41, 244] on div "Claims" at bounding box center [40, 245] width 80 height 12
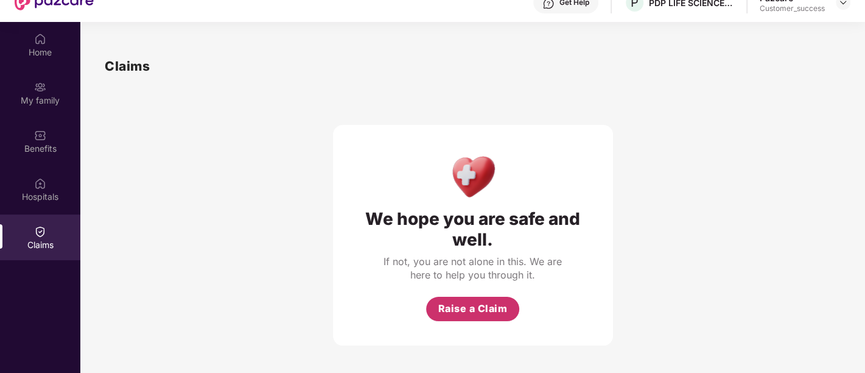
click at [482, 309] on span "Raise a Claim" at bounding box center [472, 308] width 69 height 15
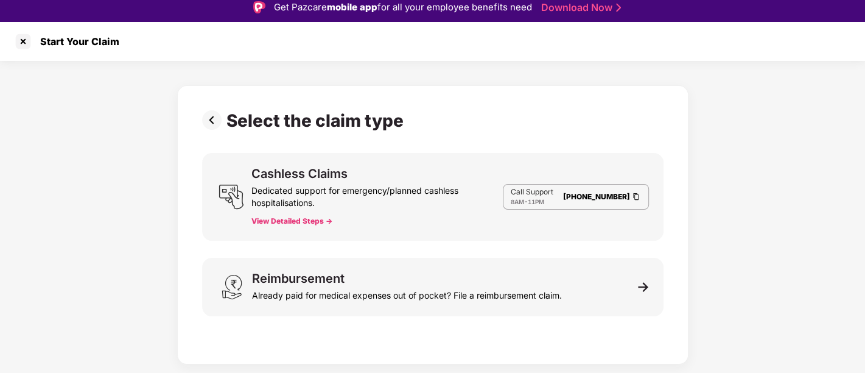
scroll to position [29, 0]
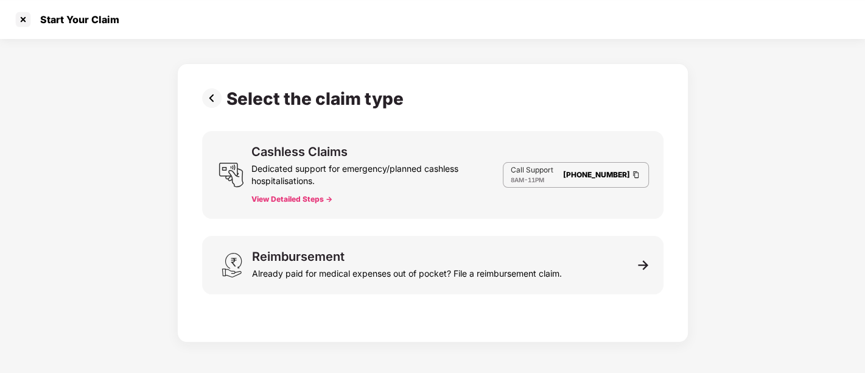
click at [300, 199] on button "View Detailed Steps ->" at bounding box center [291, 199] width 81 height 10
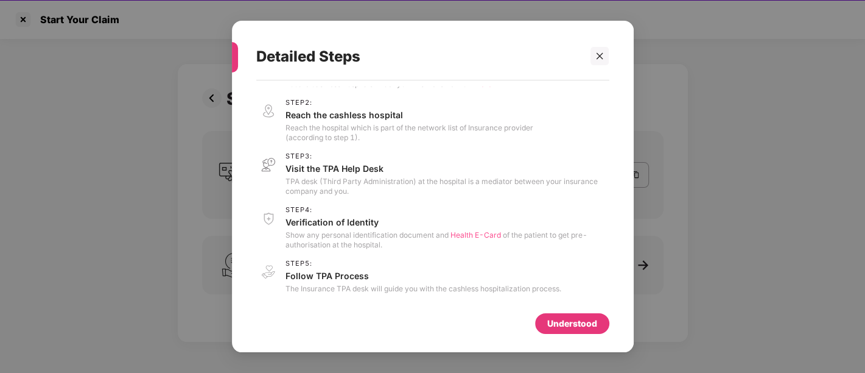
scroll to position [0, 0]
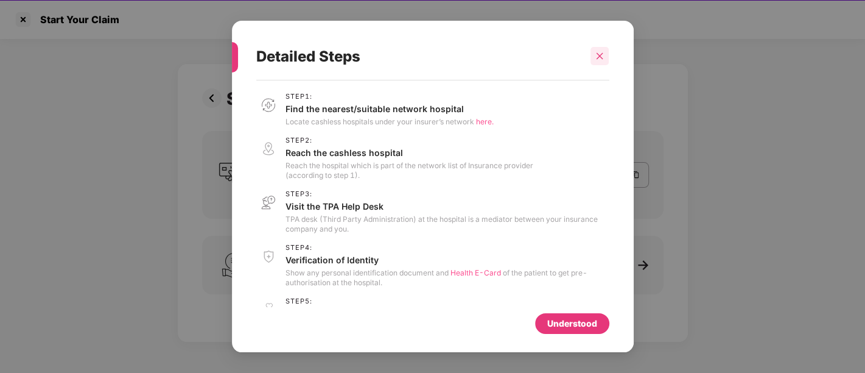
click at [600, 57] on icon "close" at bounding box center [599, 56] width 9 height 9
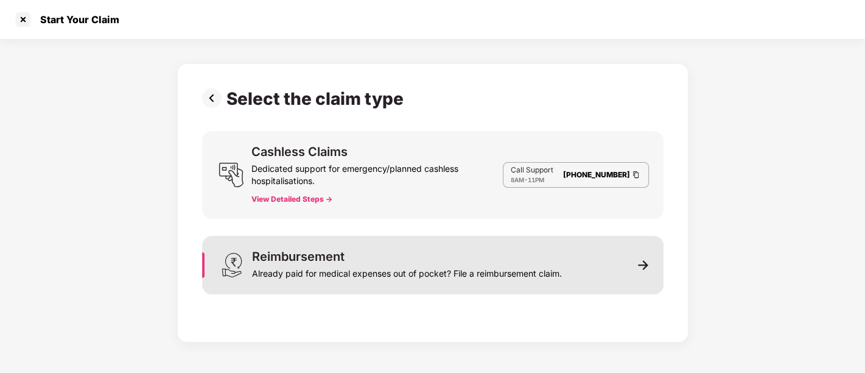
click at [643, 259] on img at bounding box center [643, 264] width 11 height 11
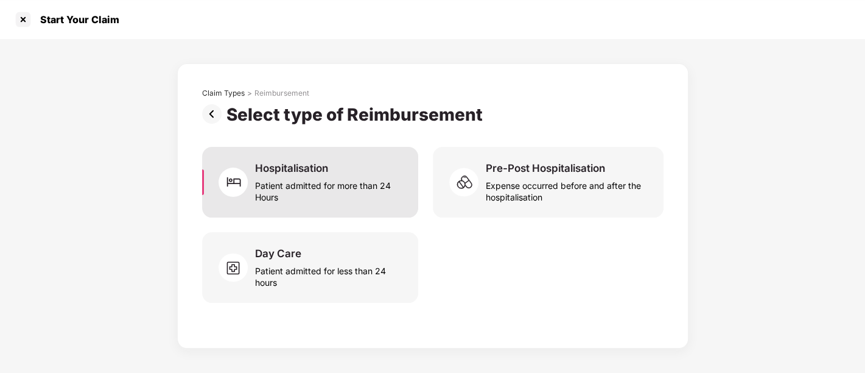
click at [313, 164] on div "Hospitalisation" at bounding box center [291, 167] width 73 height 13
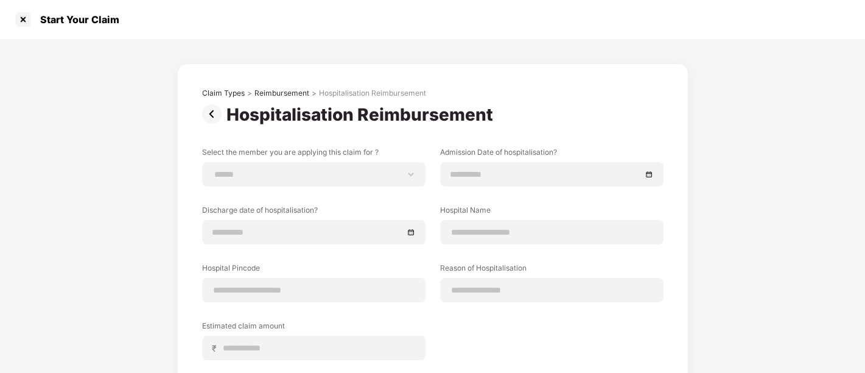
click at [313, 164] on div "**********" at bounding box center [313, 174] width 223 height 24
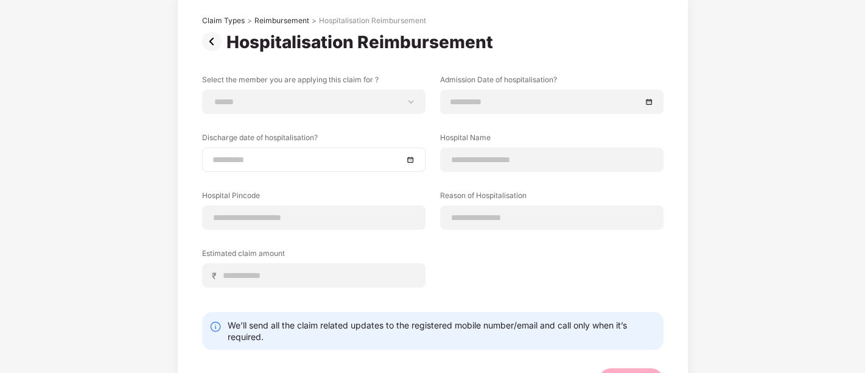
scroll to position [73, 0]
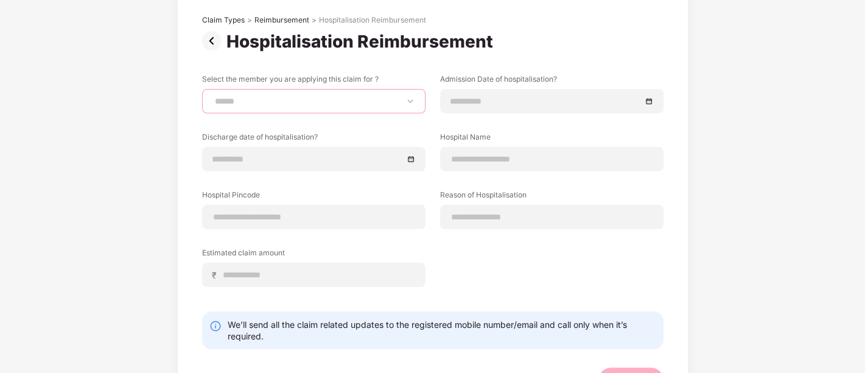
click at [410, 103] on select "**********" at bounding box center [313, 101] width 203 height 10
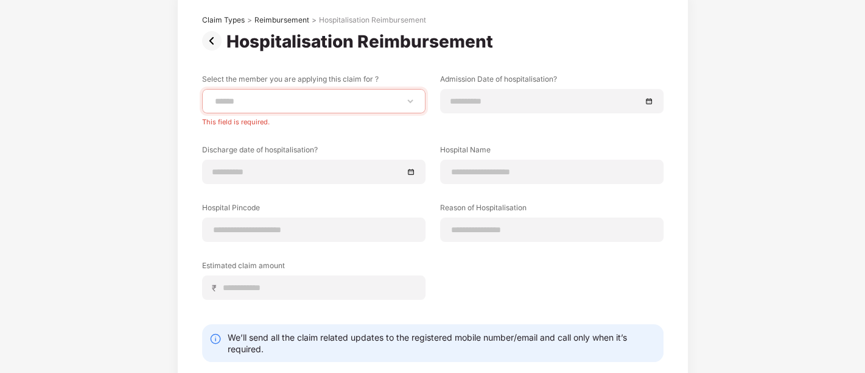
click at [133, 151] on div "**********" at bounding box center [432, 201] width 865 height 471
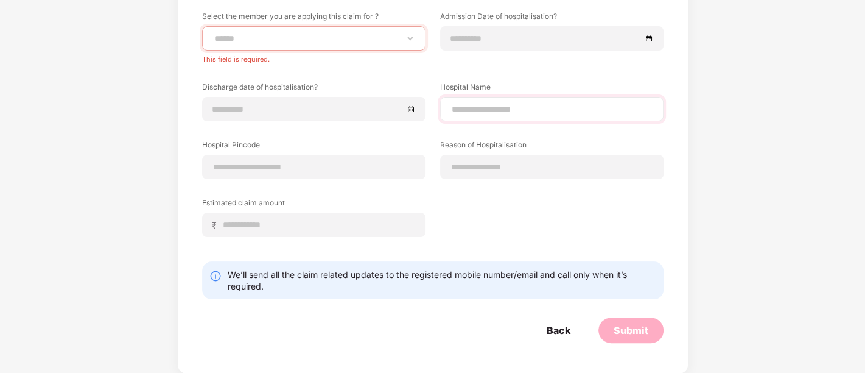
scroll to position [0, 0]
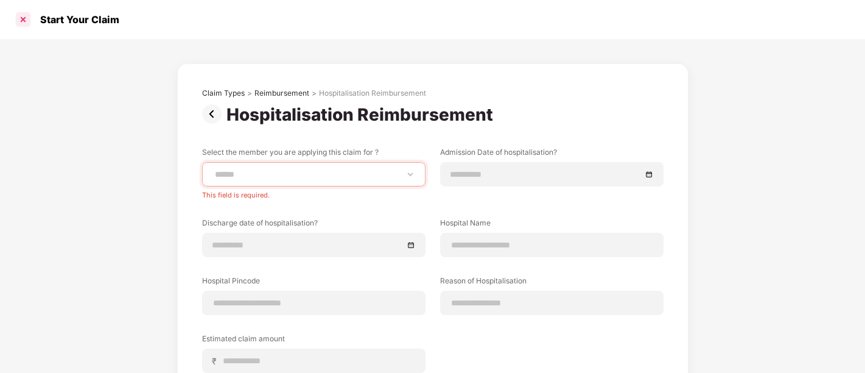
click at [23, 19] on div at bounding box center [22, 19] width 19 height 19
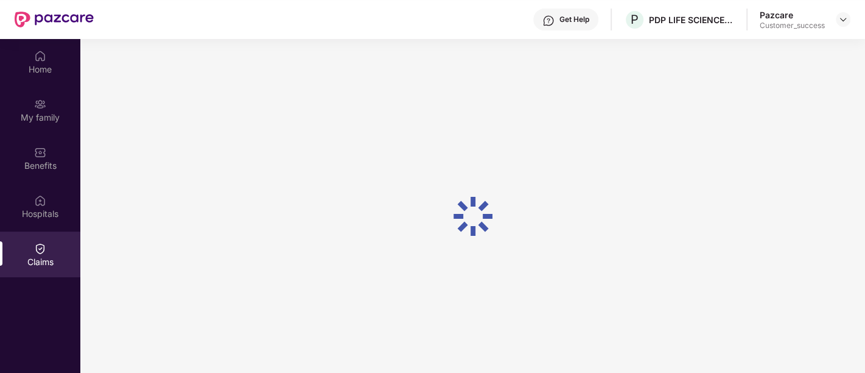
scroll to position [46, 0]
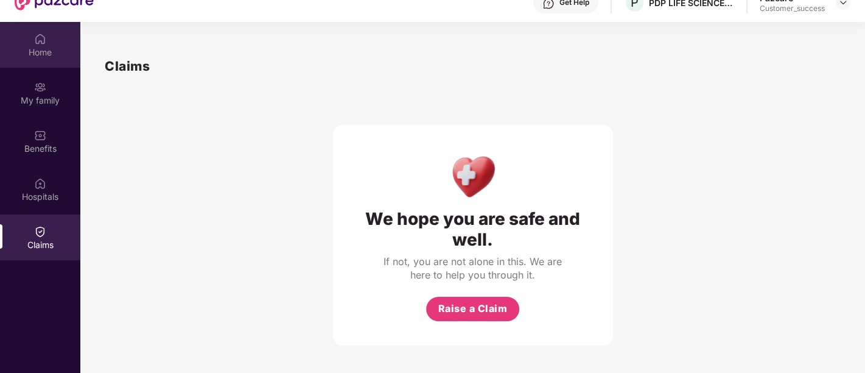
click at [41, 43] on img at bounding box center [40, 39] width 12 height 12
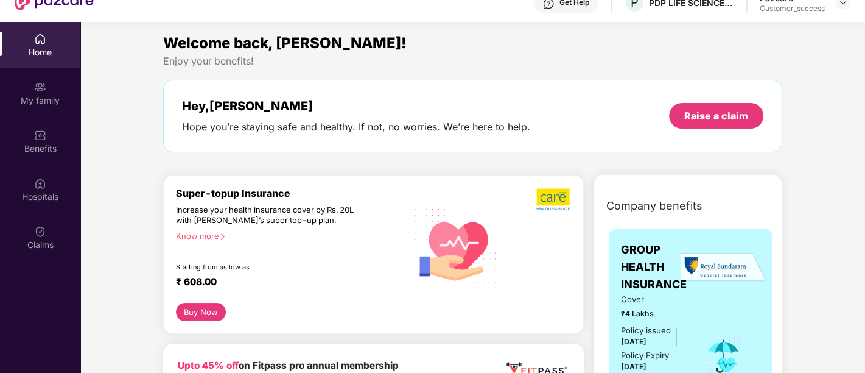
click at [202, 237] on div "Know more" at bounding box center [287, 235] width 223 height 9
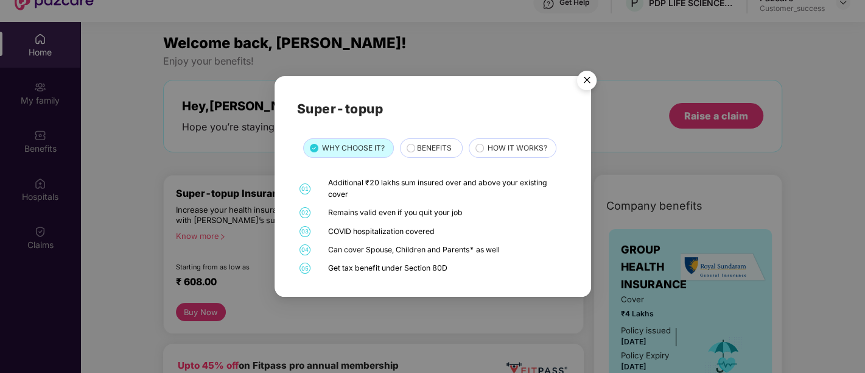
scroll to position [68, 0]
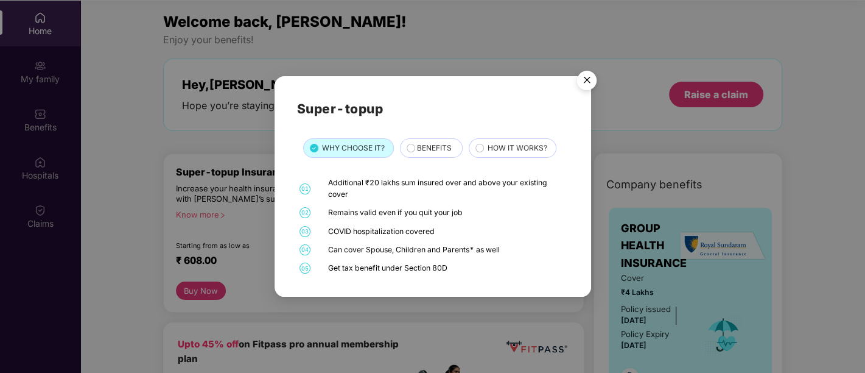
click at [423, 152] on span "BENEFITS" at bounding box center [433, 148] width 35 height 12
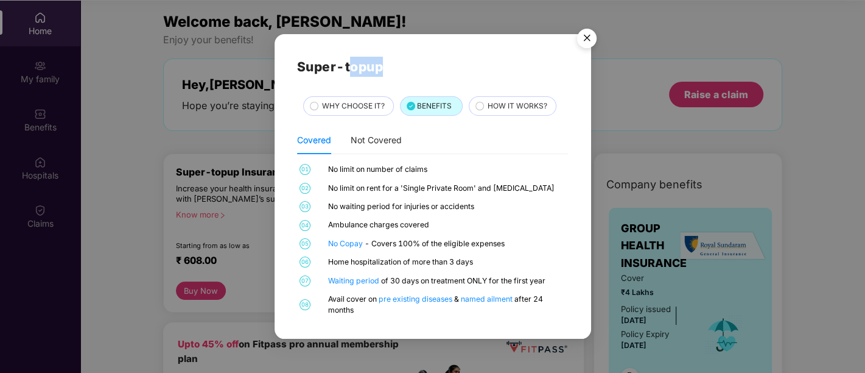
drag, startPoint x: 492, startPoint y: 51, endPoint x: 351, endPoint y: 41, distance: 141.6
click at [351, 41] on div "Super-topup WHY CHOOSE IT? BENEFITS HOW IT WORKS? Covered Not Covered 01 No lim…" at bounding box center [433, 186] width 317 height 304
click at [478, 107] on circle at bounding box center [479, 106] width 8 height 8
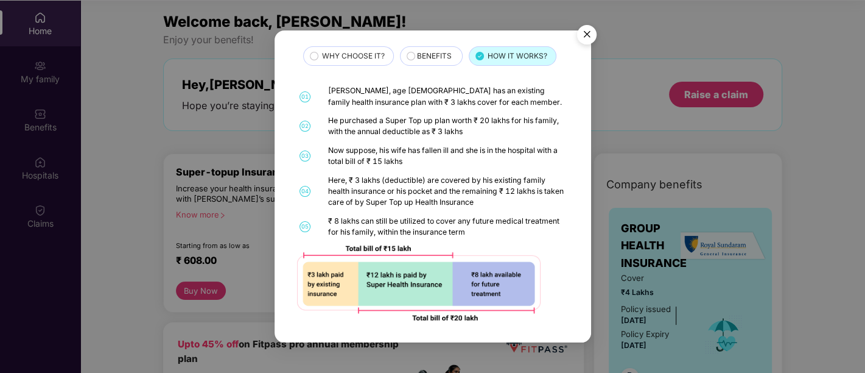
scroll to position [0, 0]
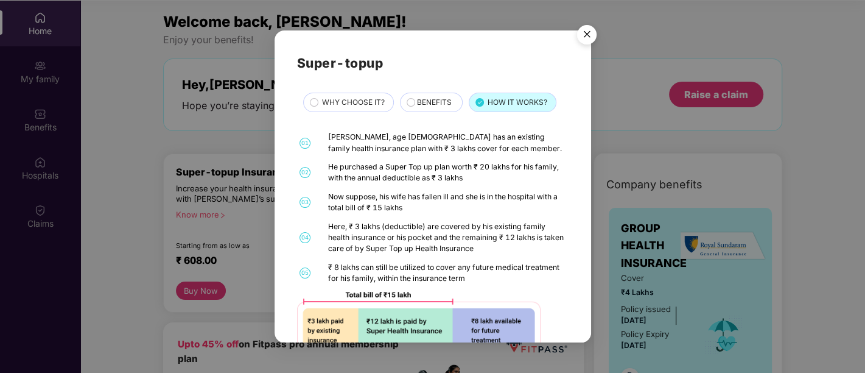
click at [452, 176] on div "He purchased a Super Top up plan worth ₹ 20 lakhs for his family, with the annu…" at bounding box center [446, 172] width 237 height 23
click at [508, 178] on div "He purchased a Super Top up plan worth ₹ 20 lakhs for his family, with the annu…" at bounding box center [446, 172] width 237 height 23
drag, startPoint x: 466, startPoint y: 180, endPoint x: 438, endPoint y: 177, distance: 28.7
drag, startPoint x: 438, startPoint y: 177, endPoint x: 471, endPoint y: 180, distance: 33.6
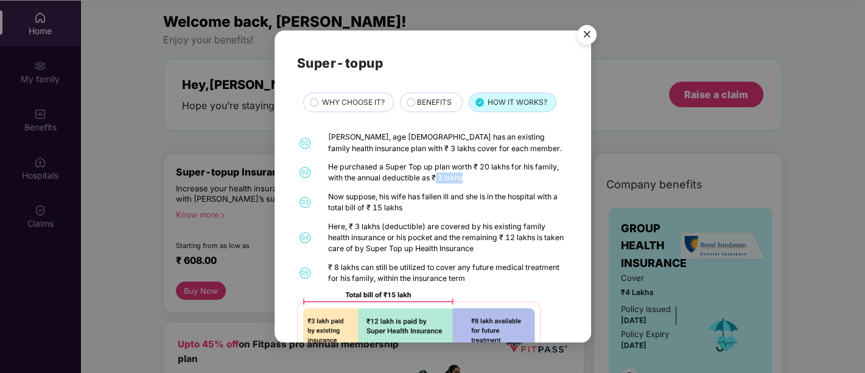
click at [471, 180] on div "He purchased a Super Top up plan worth ₹ 20 lakhs for his family, with the annu…" at bounding box center [446, 172] width 237 height 23
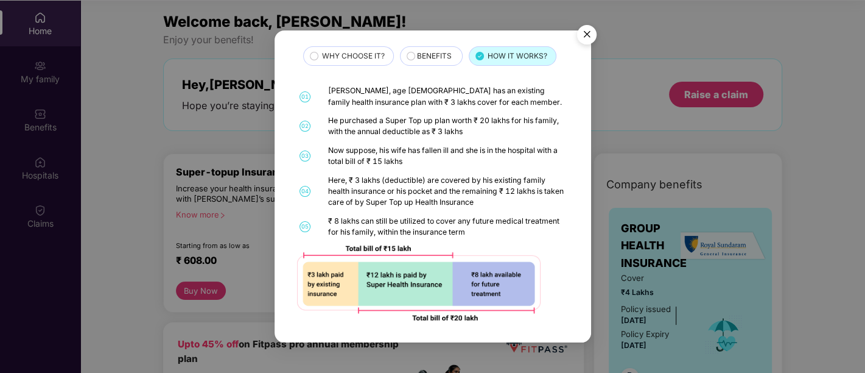
click at [587, 30] on img "Close" at bounding box center [587, 36] width 34 height 34
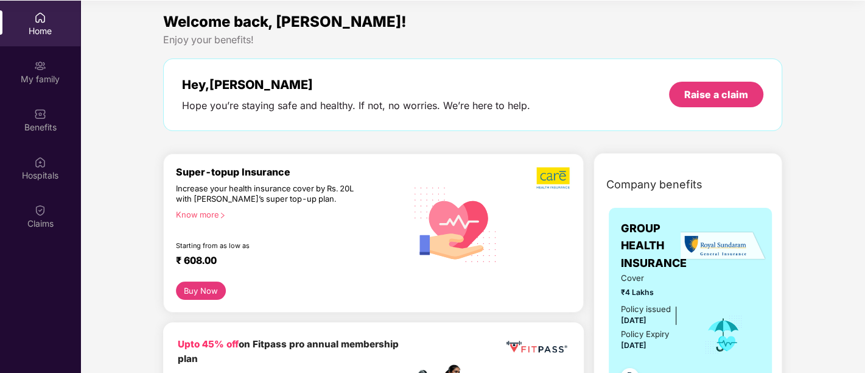
click at [212, 287] on button "Buy Now" at bounding box center [201, 290] width 50 height 18
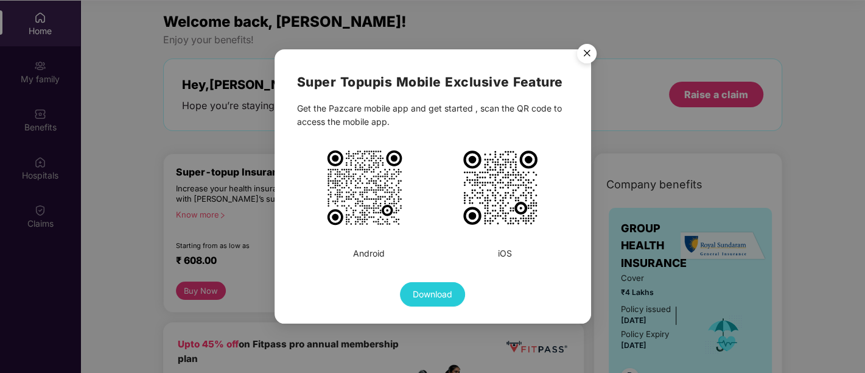
click at [588, 51] on img "Close" at bounding box center [587, 55] width 34 height 34
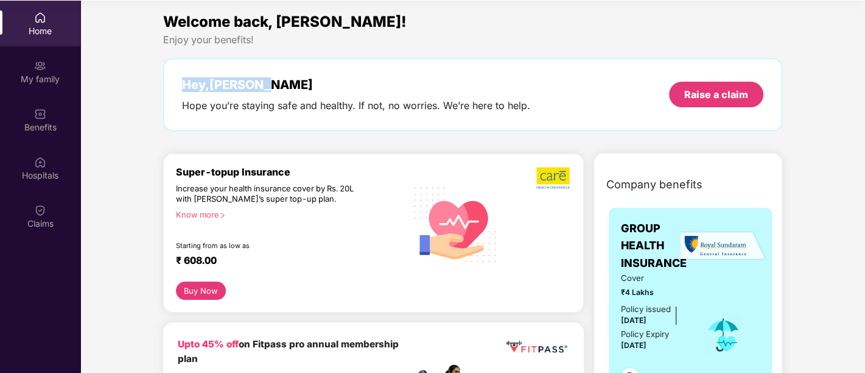
drag, startPoint x: 586, startPoint y: 77, endPoint x: 574, endPoint y: 40, distance: 38.9
click at [574, 40] on div "Welcome back, [PERSON_NAME]! Enjoy your benefits! Hey, [PERSON_NAME] Hope you’r…" at bounding box center [472, 76] width 629 height 133
click at [574, 40] on div "Enjoy your benefits!" at bounding box center [472, 39] width 619 height 13
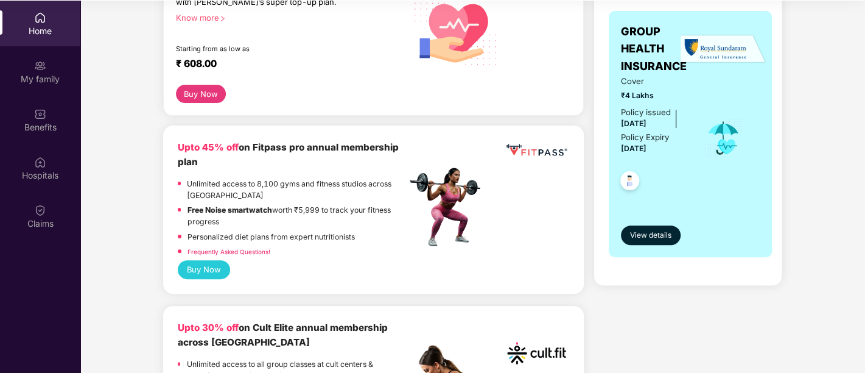
scroll to position [198, 0]
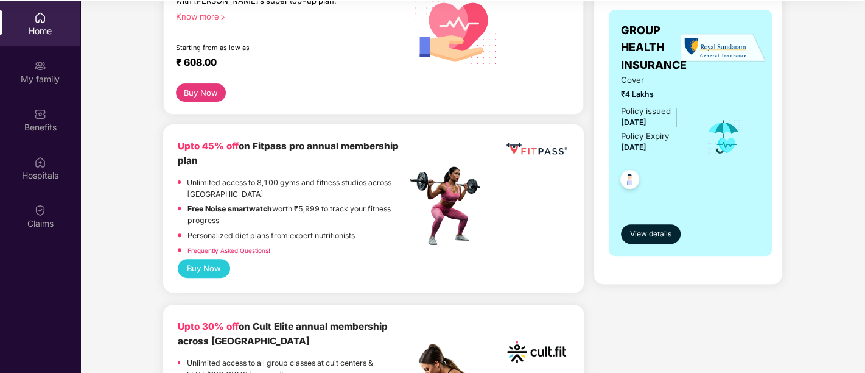
click at [219, 263] on button "Buy Now" at bounding box center [204, 268] width 52 height 19
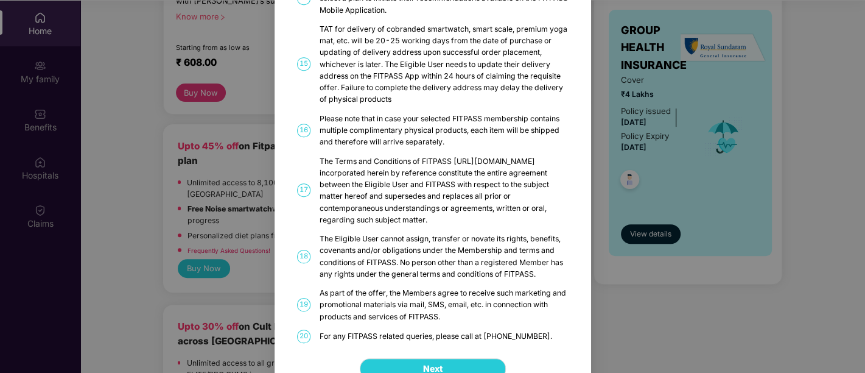
scroll to position [696, 0]
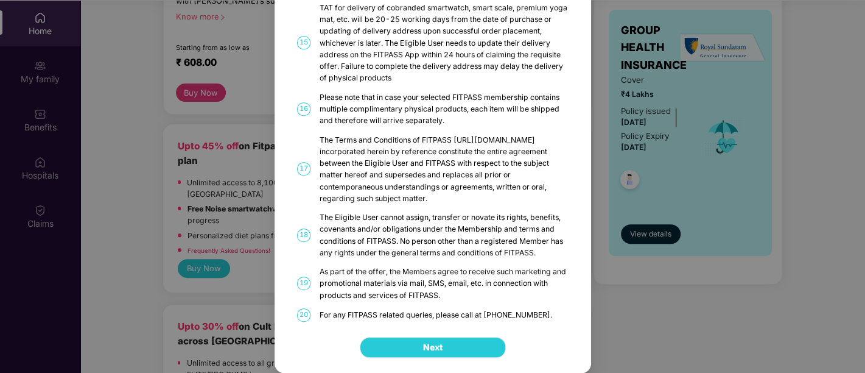
click at [425, 348] on span "Next" at bounding box center [432, 346] width 19 height 13
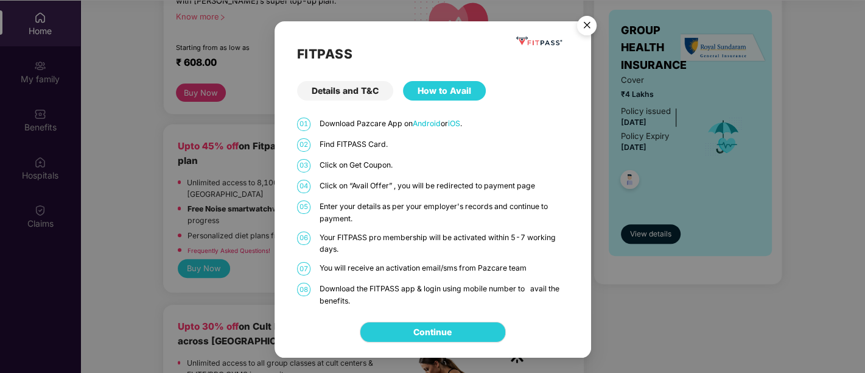
scroll to position [0, 0]
click at [427, 328] on link "Continue" at bounding box center [432, 331] width 38 height 13
click at [591, 21] on img "Close" at bounding box center [587, 27] width 34 height 34
